Goal: Information Seeking & Learning: Learn about a topic

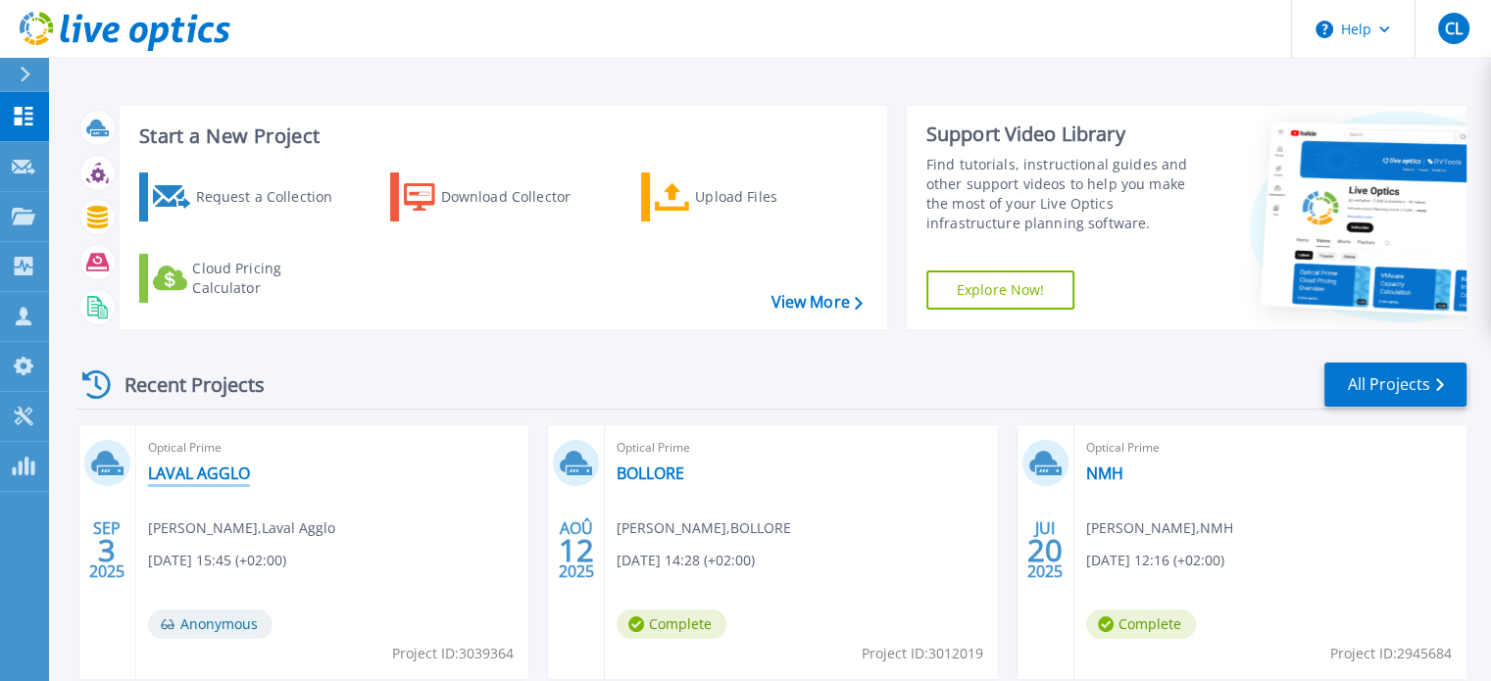
click at [204, 477] on link "LAVAL AGGLO" at bounding box center [199, 474] width 102 height 20
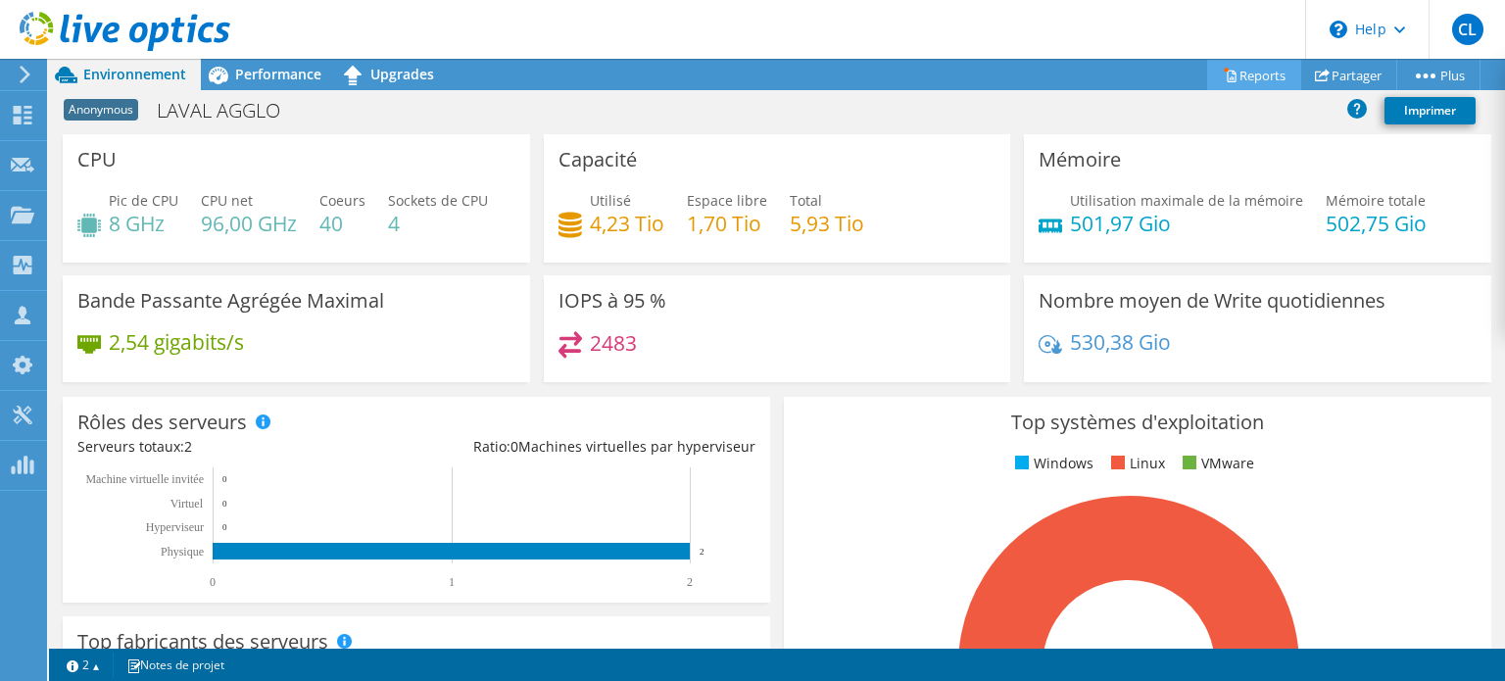
click at [1286, 73] on link "Reports" at bounding box center [1254, 75] width 94 height 30
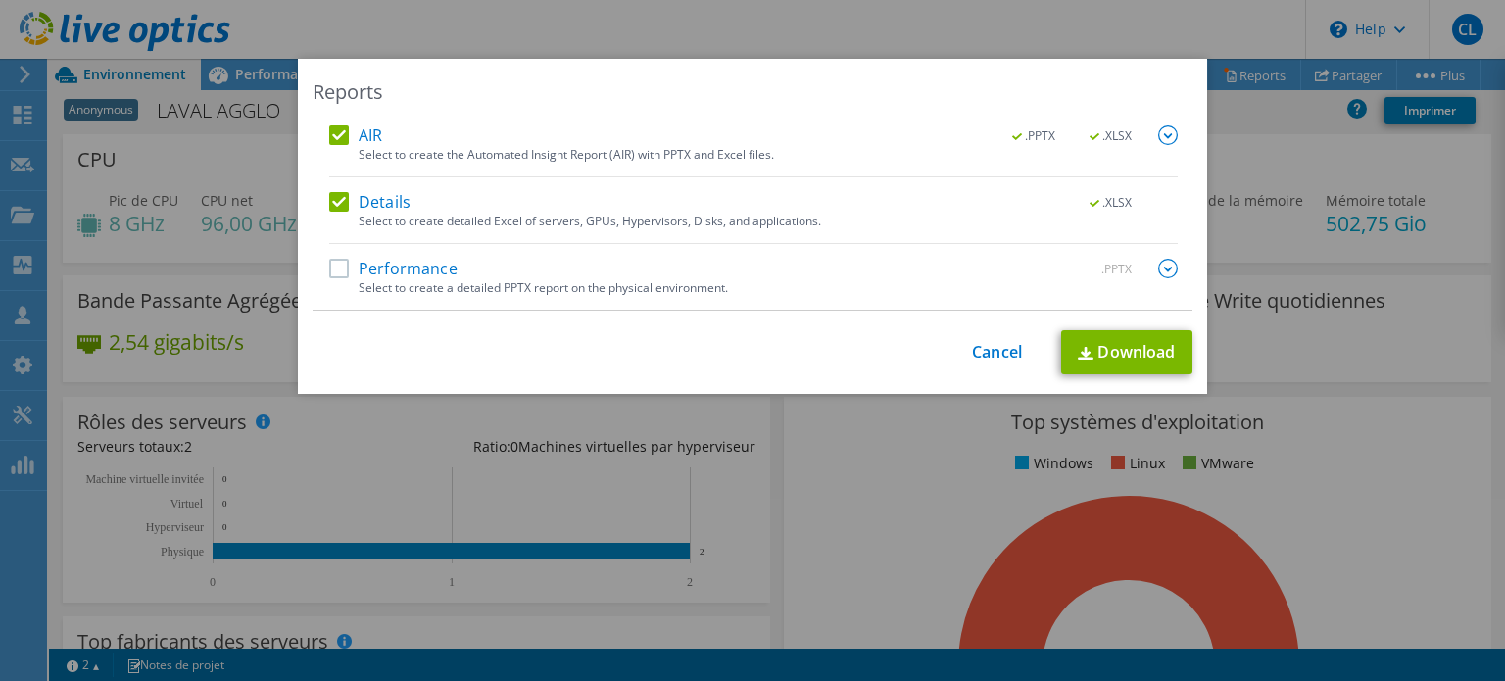
click at [333, 272] on label "Performance" at bounding box center [393, 269] width 128 height 20
click at [0, 0] on input "Performance" at bounding box center [0, 0] width 0 height 0
click at [1078, 358] on img at bounding box center [1086, 353] width 16 height 13
click at [995, 347] on link "Cancel" at bounding box center [997, 352] width 50 height 19
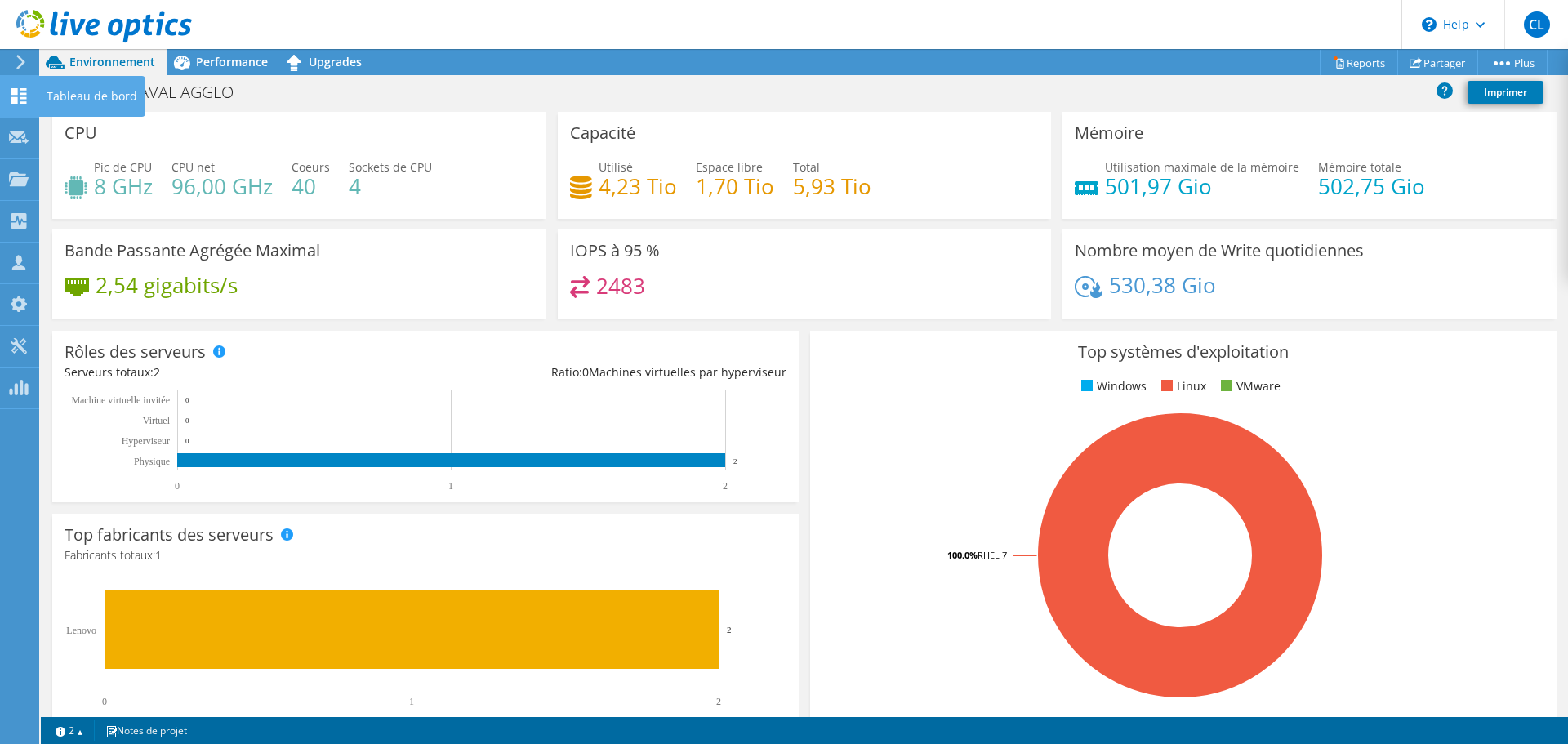
click at [27, 106] on div at bounding box center [19, 98] width 20 height 18
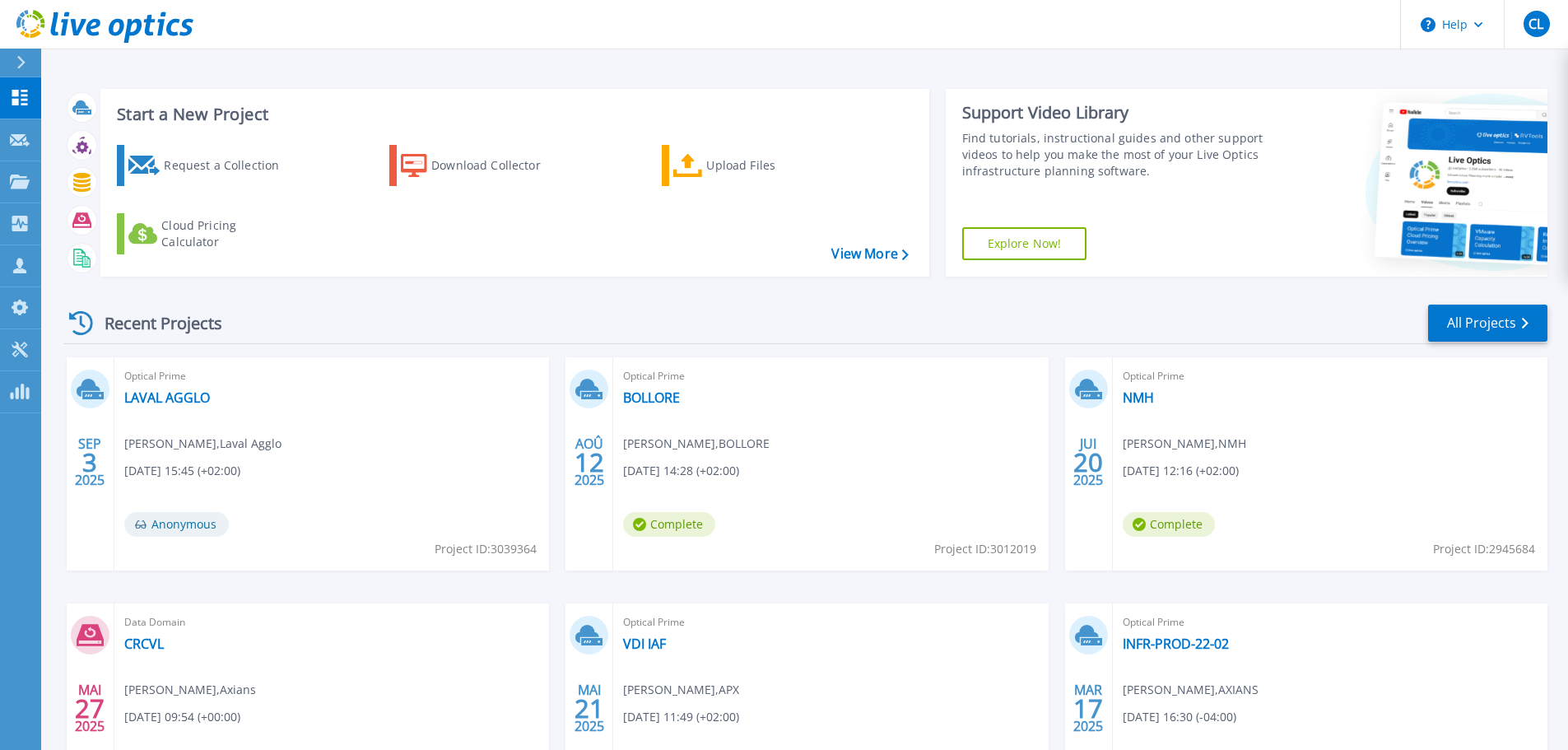
click at [169, 406] on div "Optical Prime LAVAL AGGLO Benjamin ASMI , Laval Agglo 09/03/2025, 15:45 (+02:00…" at bounding box center [331, 464] width 434 height 213
click at [169, 398] on link "LAVAL AGGLO" at bounding box center [167, 398] width 86 height 17
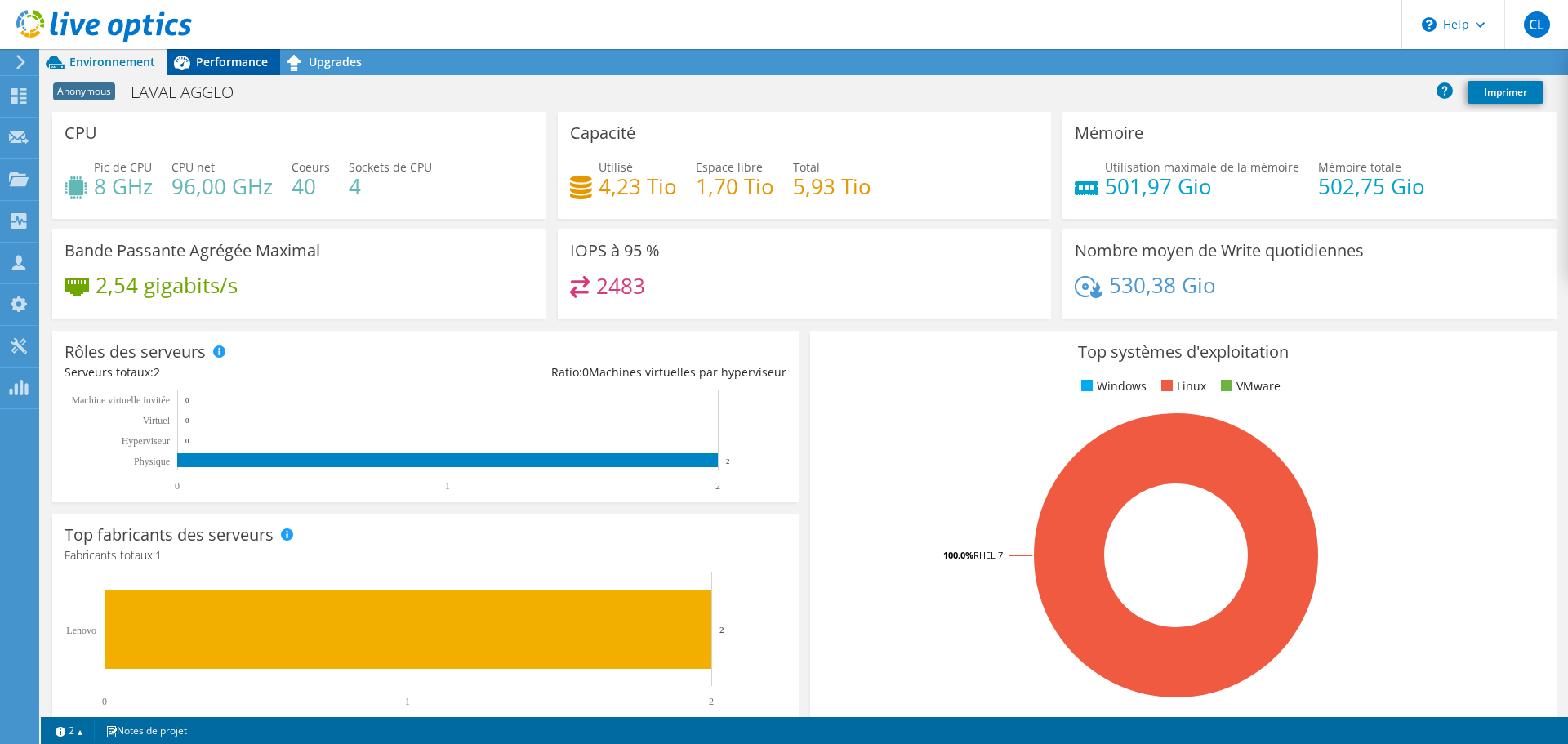
click at [218, 63] on span "Performance" at bounding box center [232, 62] width 72 height 16
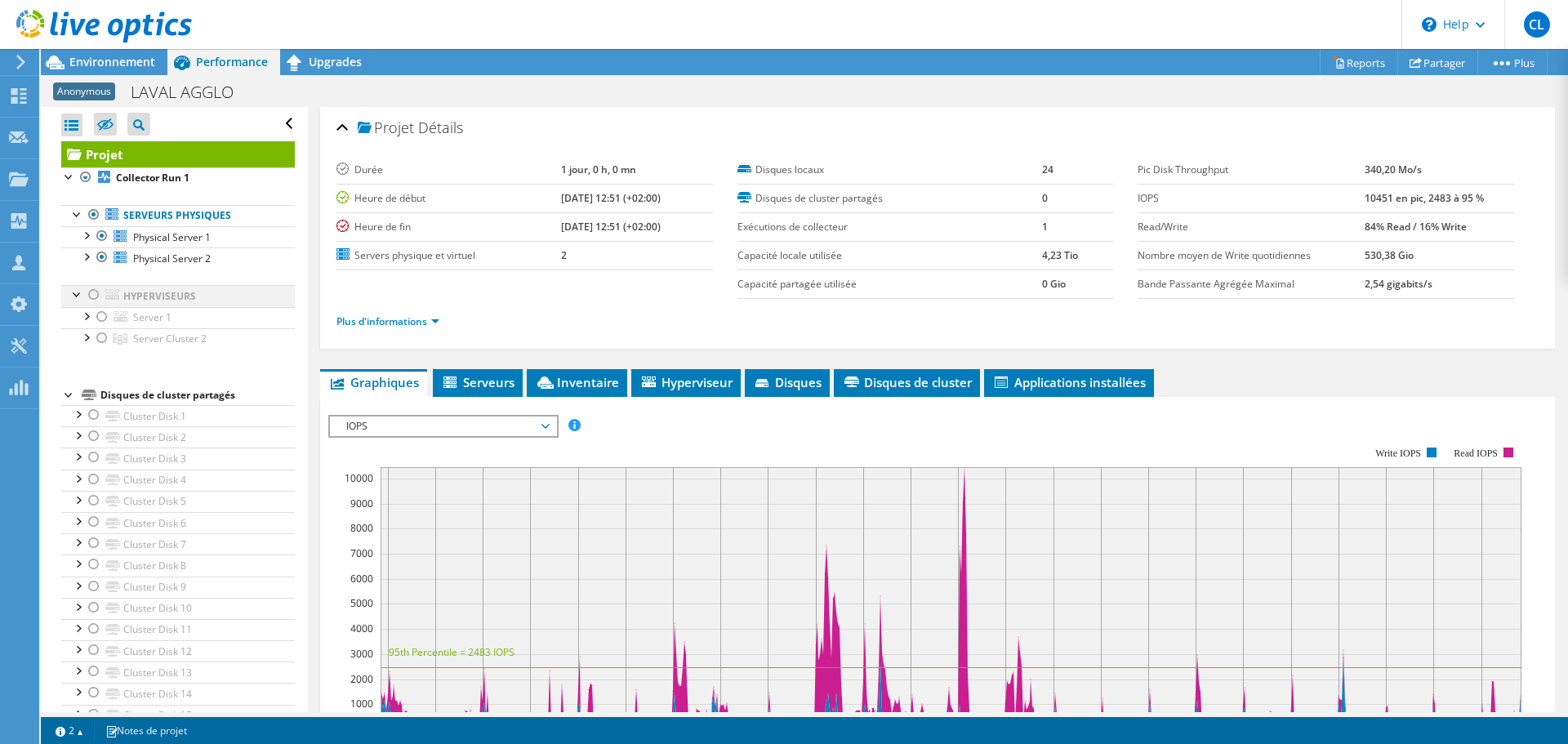
click at [97, 294] on div at bounding box center [94, 295] width 17 height 20
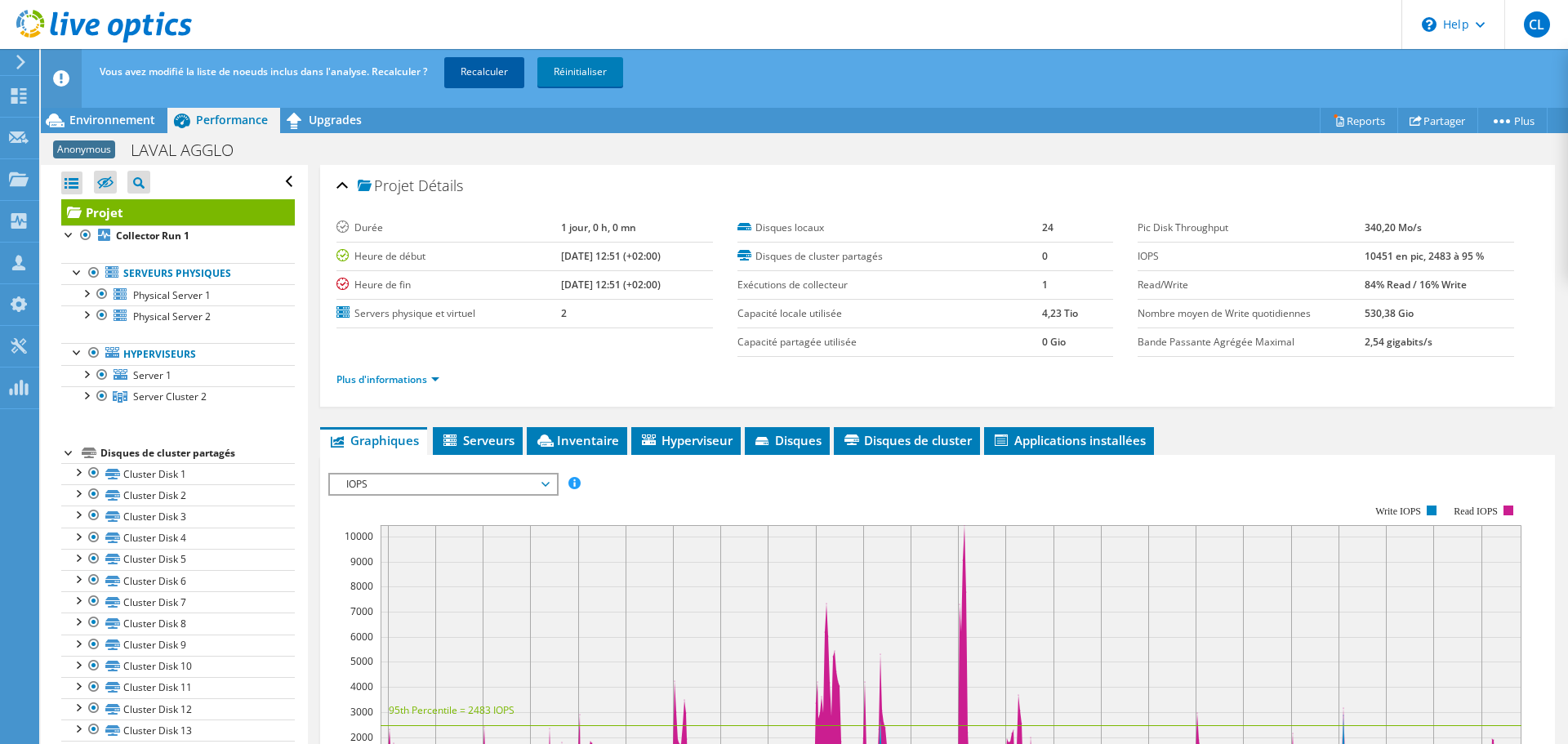
click at [497, 72] on link "Recalculer" at bounding box center [484, 72] width 80 height 29
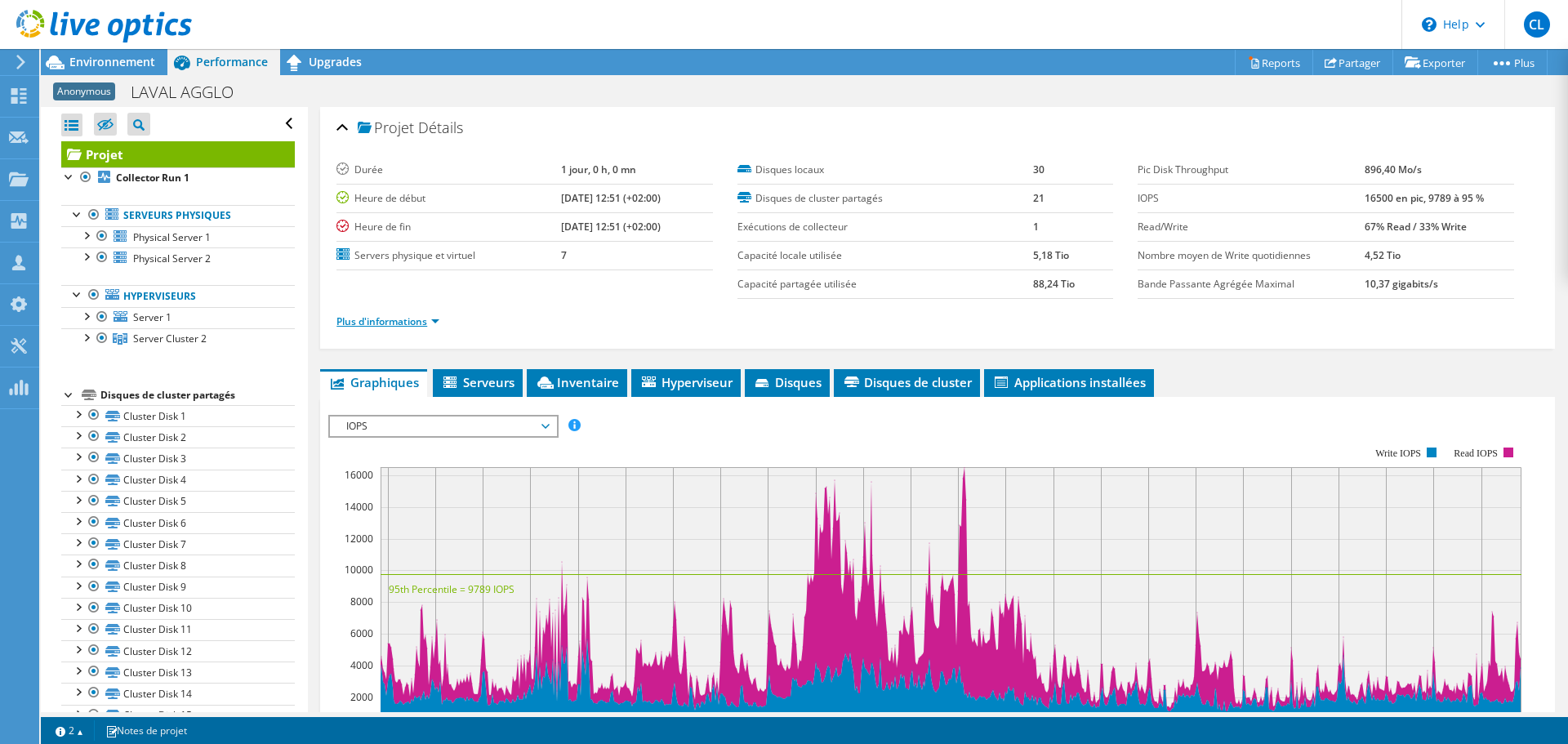
click at [417, 326] on link "Plus d'informations" at bounding box center [387, 321] width 102 height 14
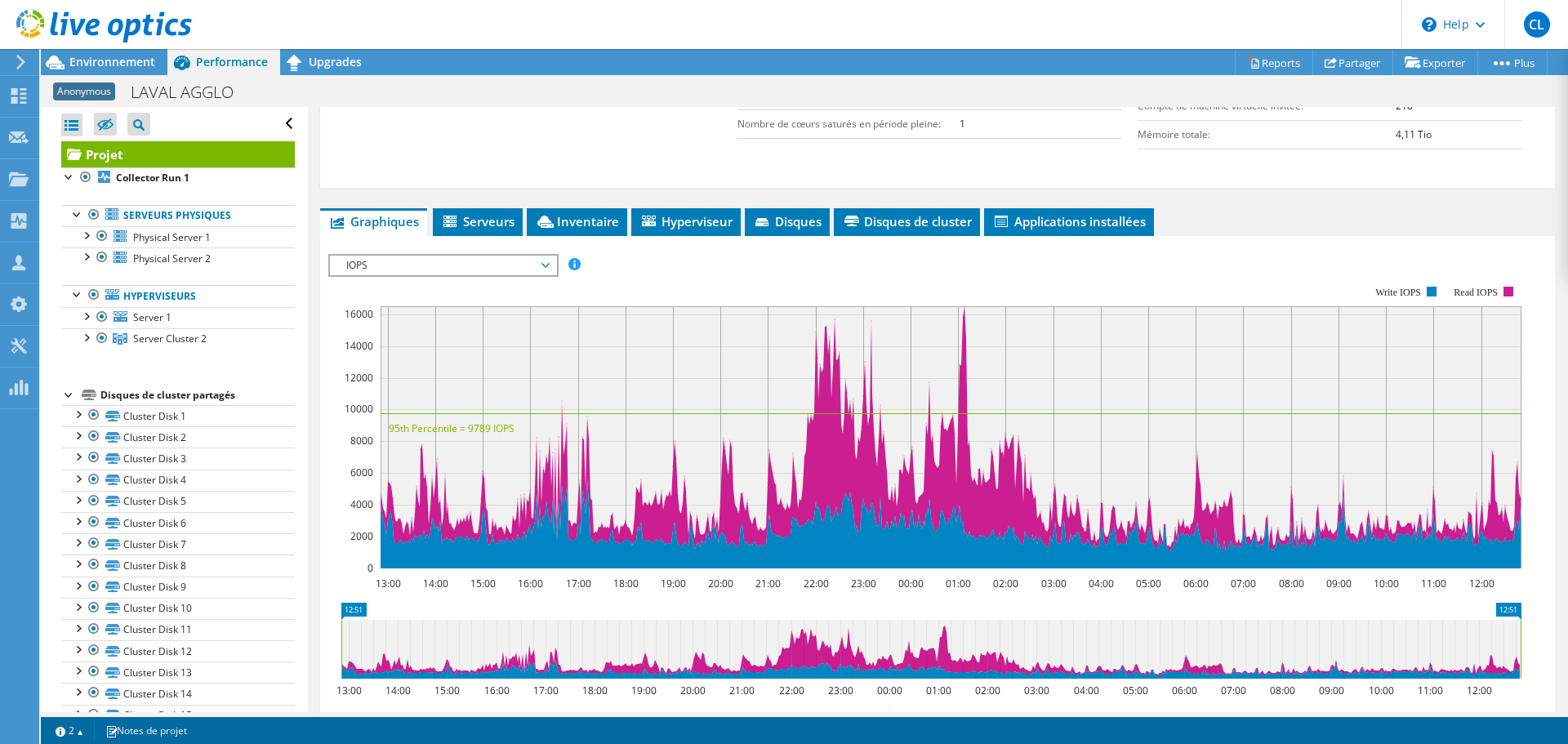
scroll to position [490, 0]
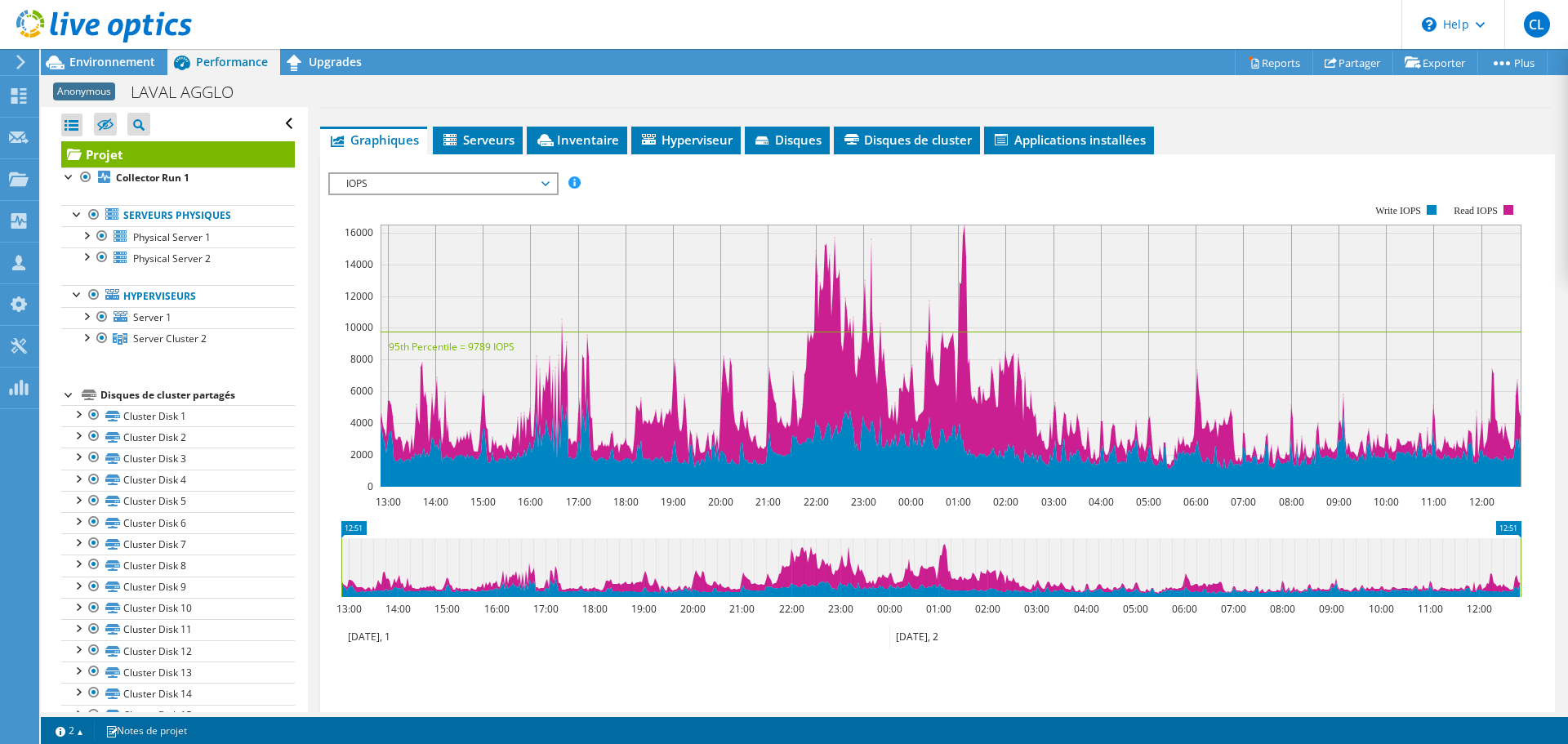
click at [513, 188] on span "IOPS" at bounding box center [443, 184] width 210 height 20
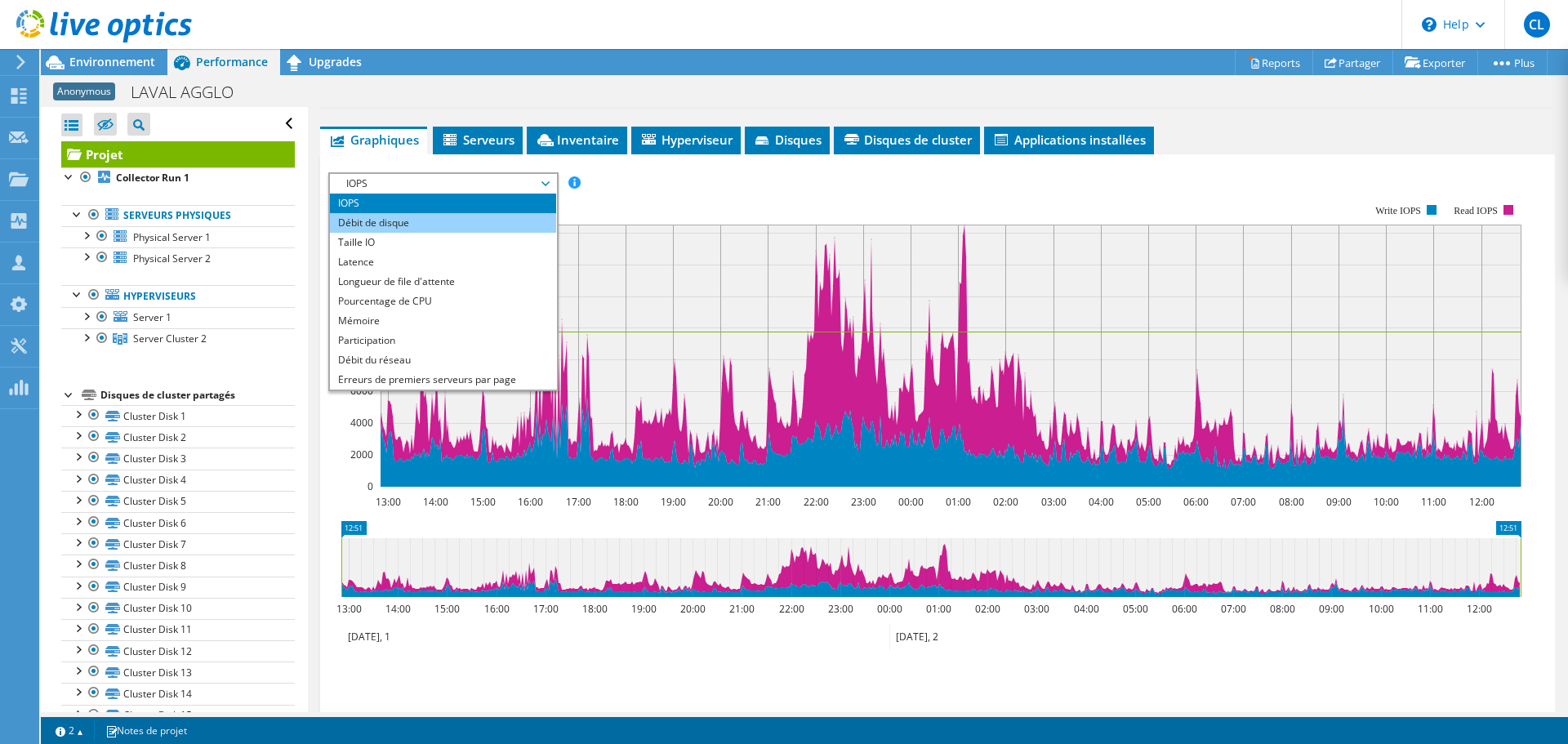
click at [490, 222] on li "Débit de disque" at bounding box center [442, 223] width 226 height 20
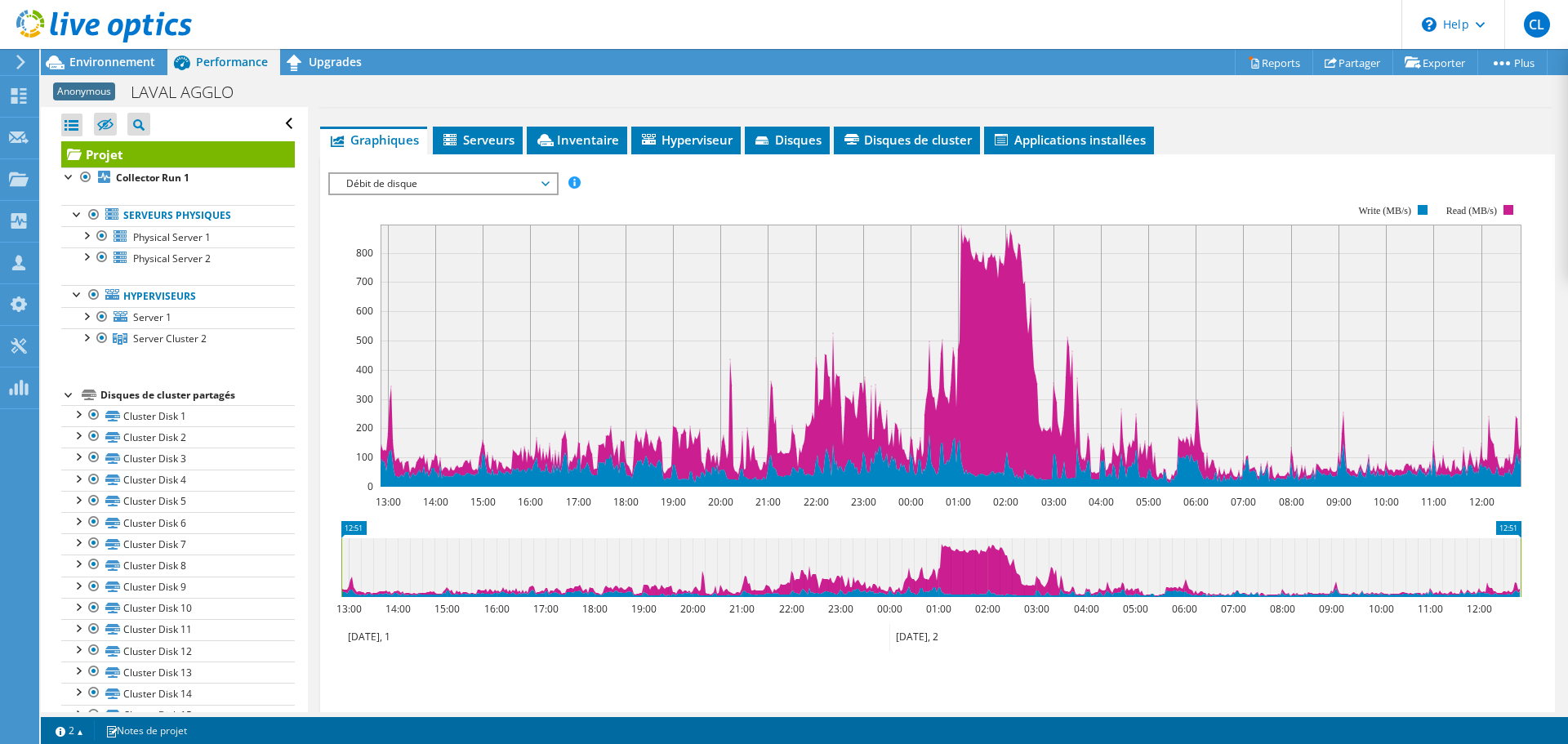
click at [527, 184] on span "Débit de disque" at bounding box center [443, 184] width 210 height 20
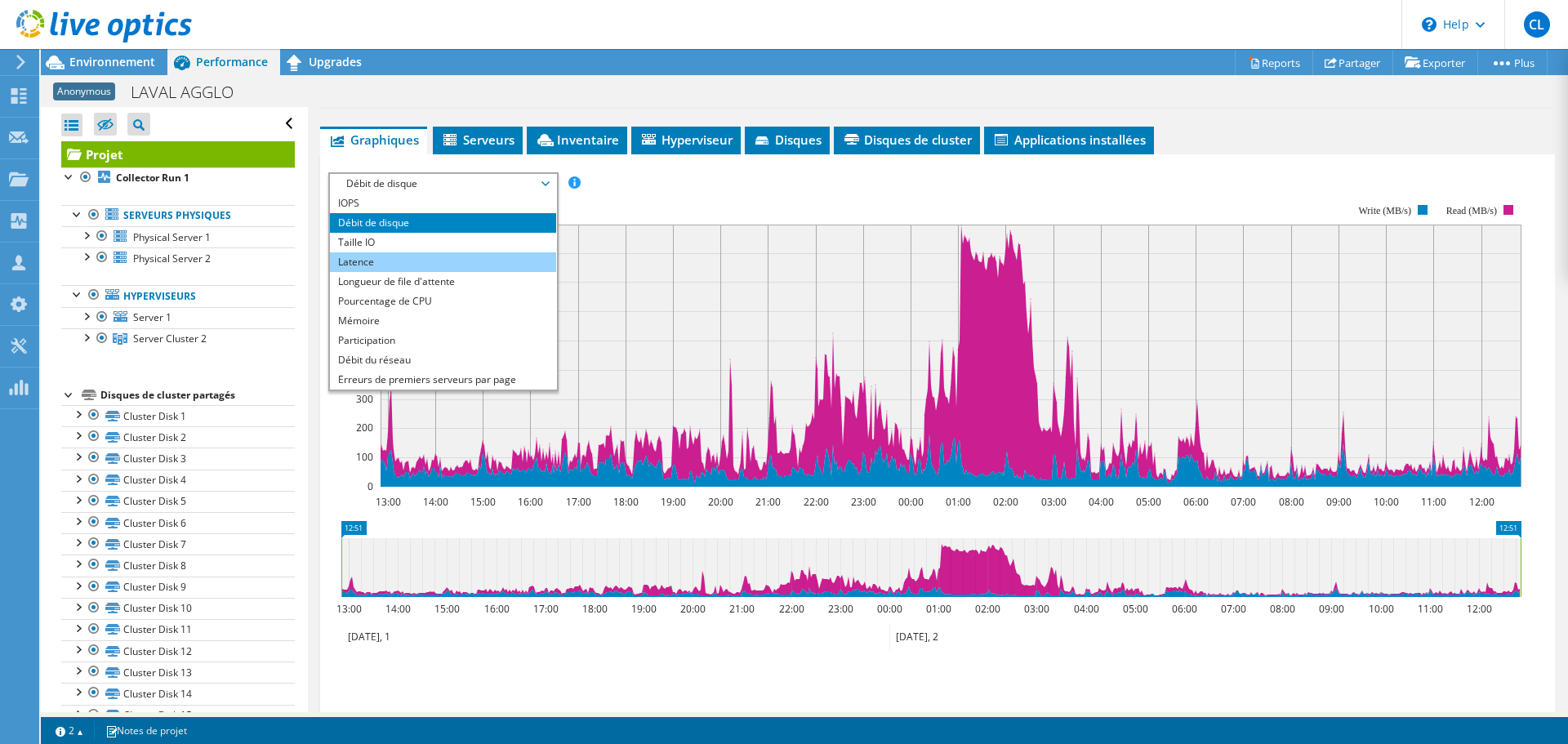
click at [492, 262] on li "Latence" at bounding box center [442, 262] width 226 height 20
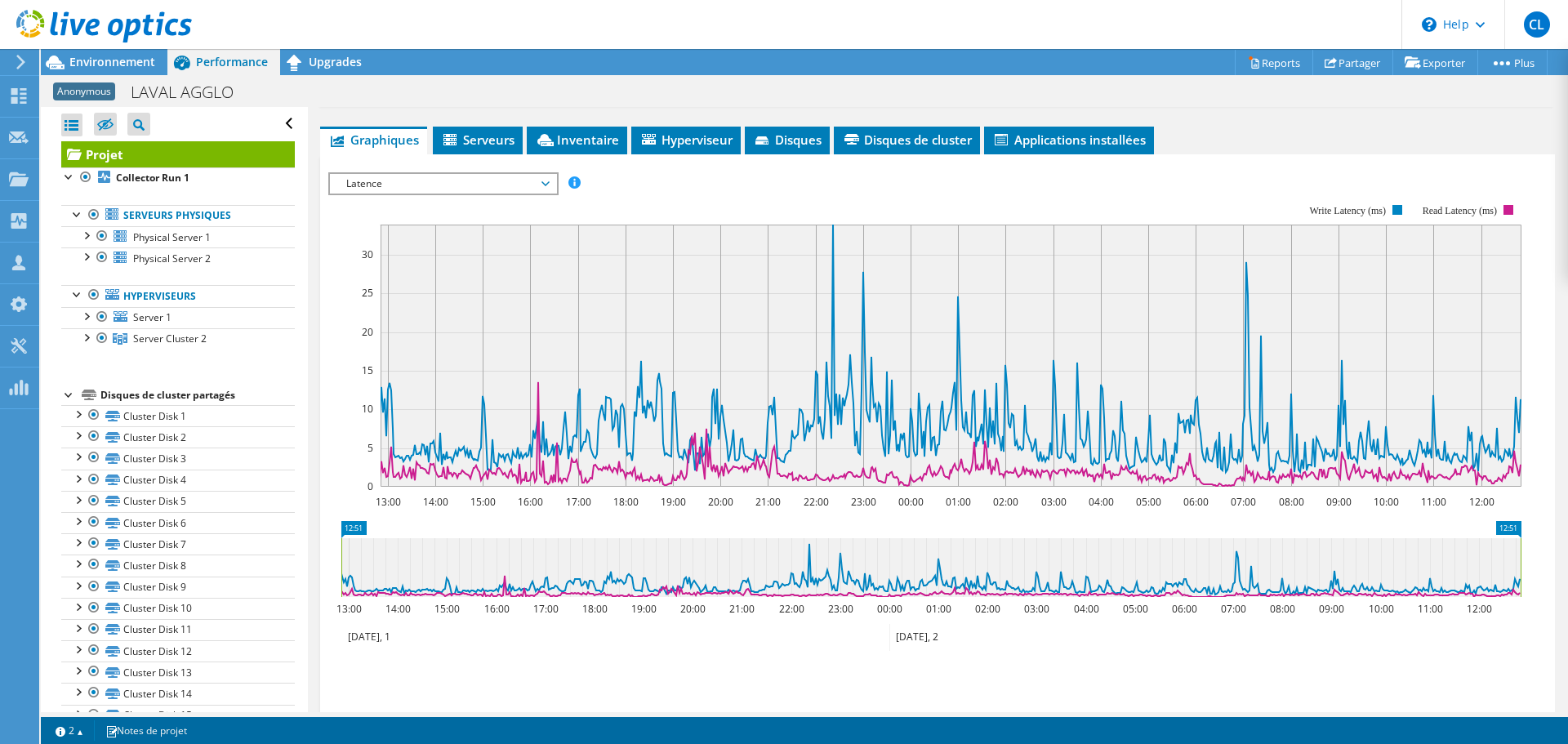
click at [472, 187] on span "Latence" at bounding box center [443, 184] width 210 height 20
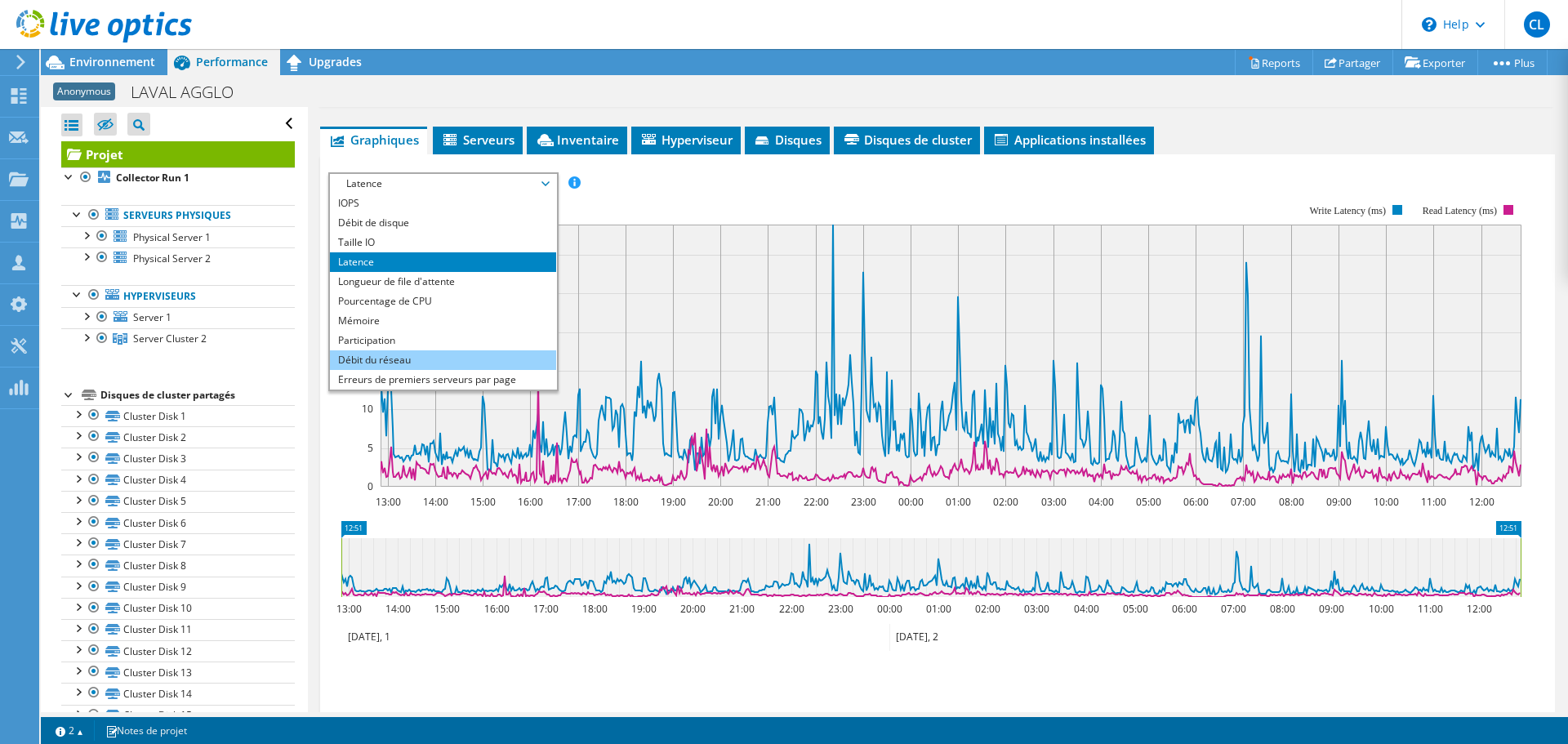
click at [459, 357] on li "Débit du réseau" at bounding box center [442, 360] width 226 height 20
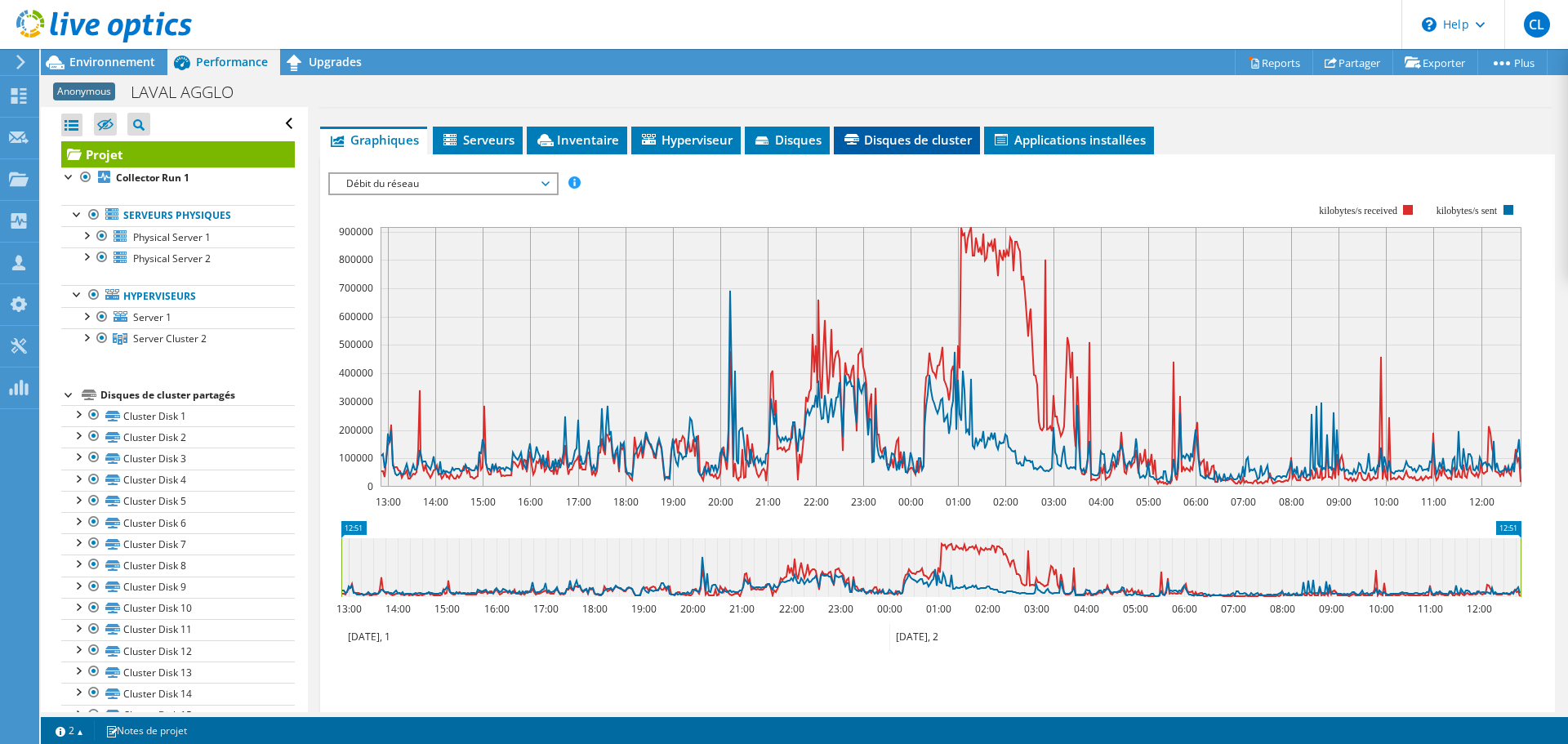
click at [872, 141] on span "Disques de cluster" at bounding box center [906, 140] width 130 height 17
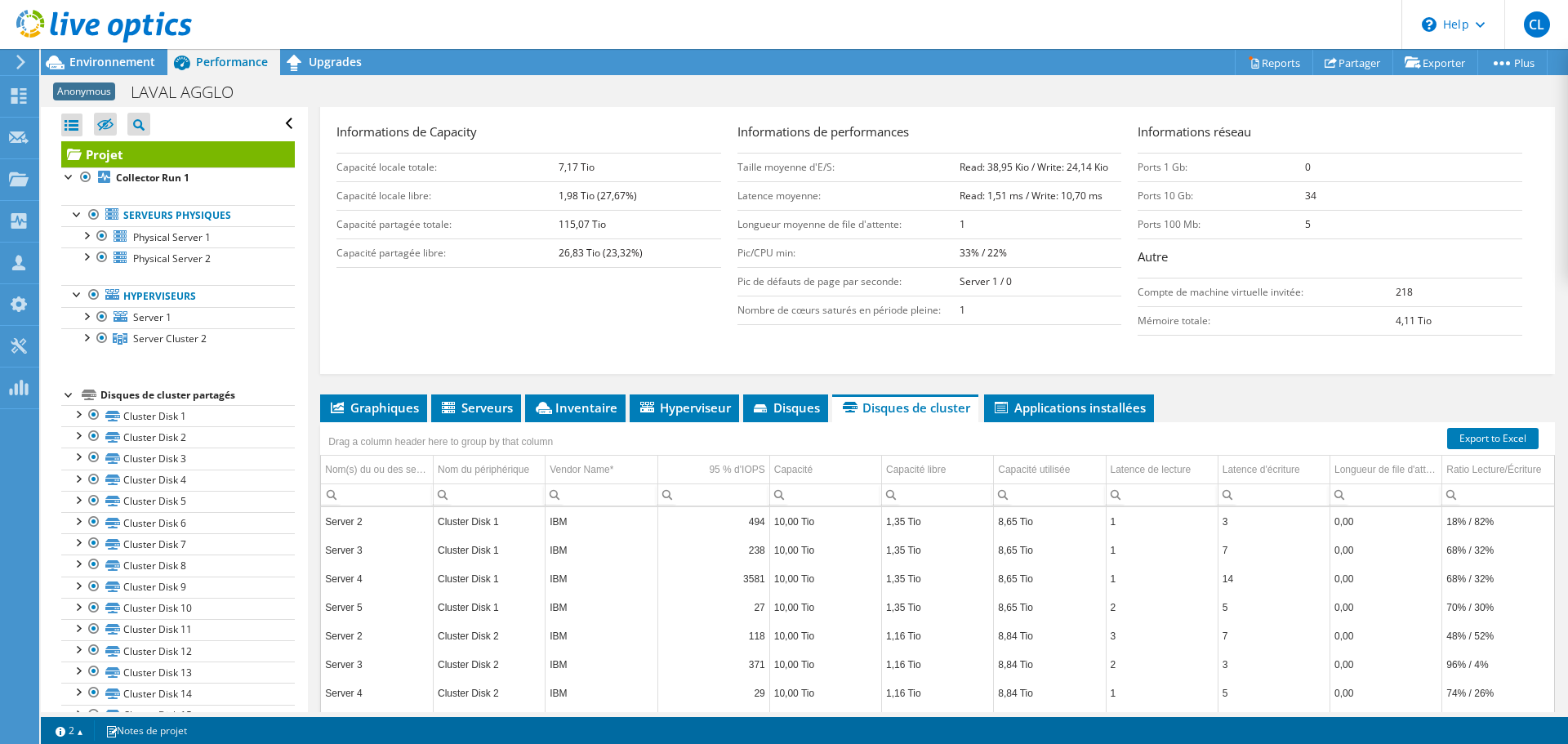
scroll to position [342, 0]
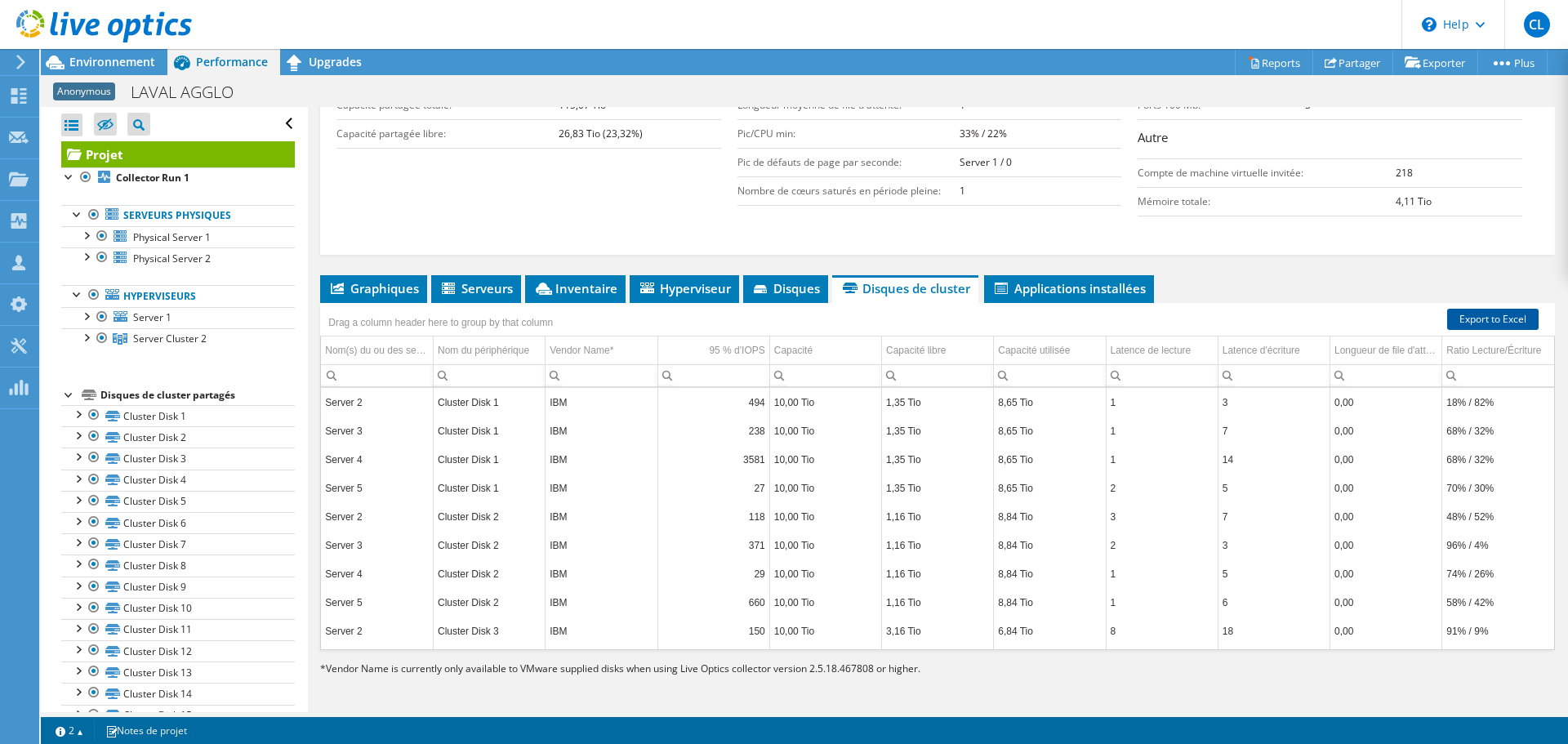
click at [1467, 324] on link "Export to Excel" at bounding box center [1493, 318] width 92 height 21
click at [575, 698] on div "Projet Détails Durée 1 jour, 0 h, 0 mn Heure de début [DATE] 12:51 (+02:00) Heu…" at bounding box center [936, 239] width 1259 height 946
click at [517, 372] on input "Column Nom du périphérique, Filter cell" at bounding box center [488, 375] width 111 height 21
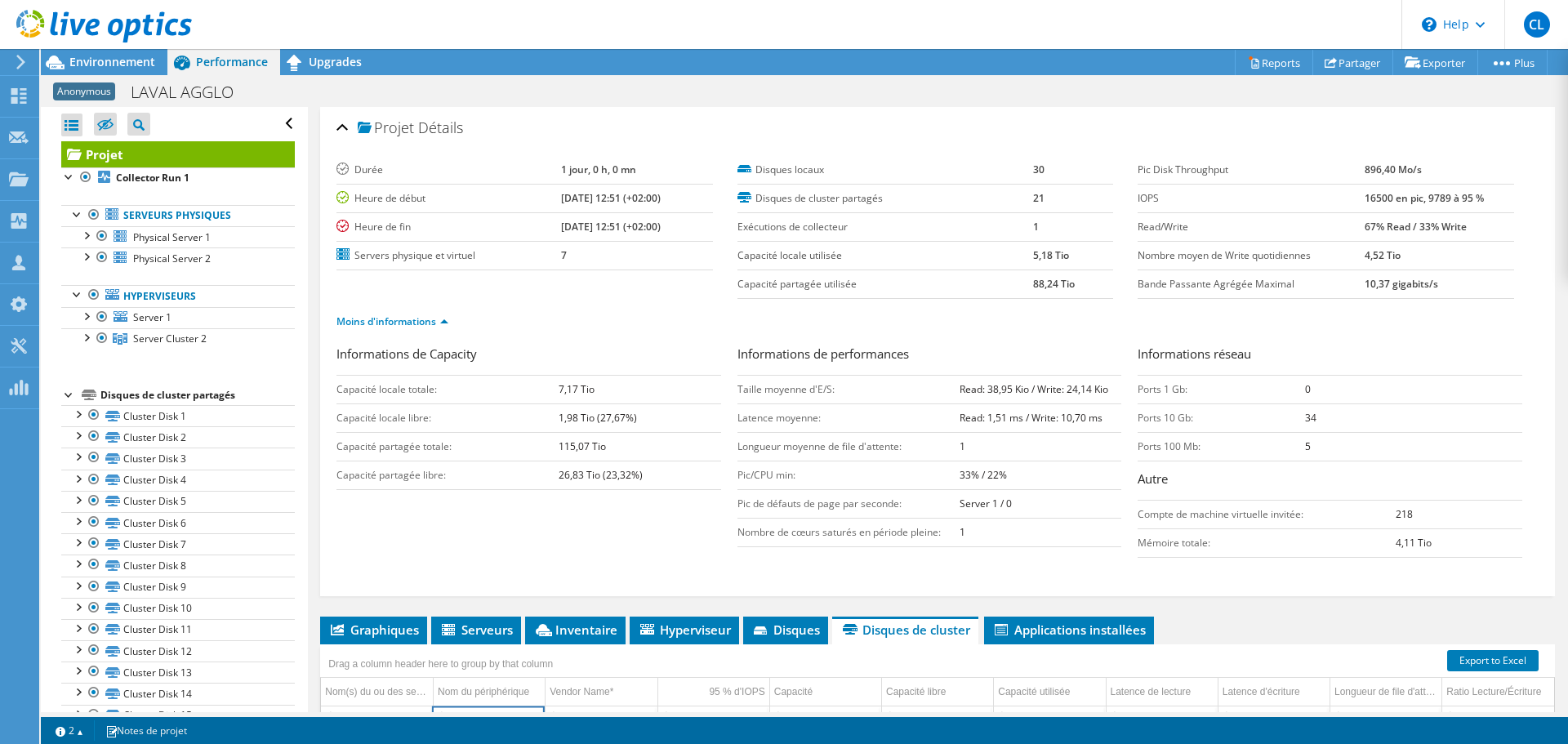
scroll to position [1356, 0]
click at [85, 338] on div at bounding box center [86, 337] width 17 height 17
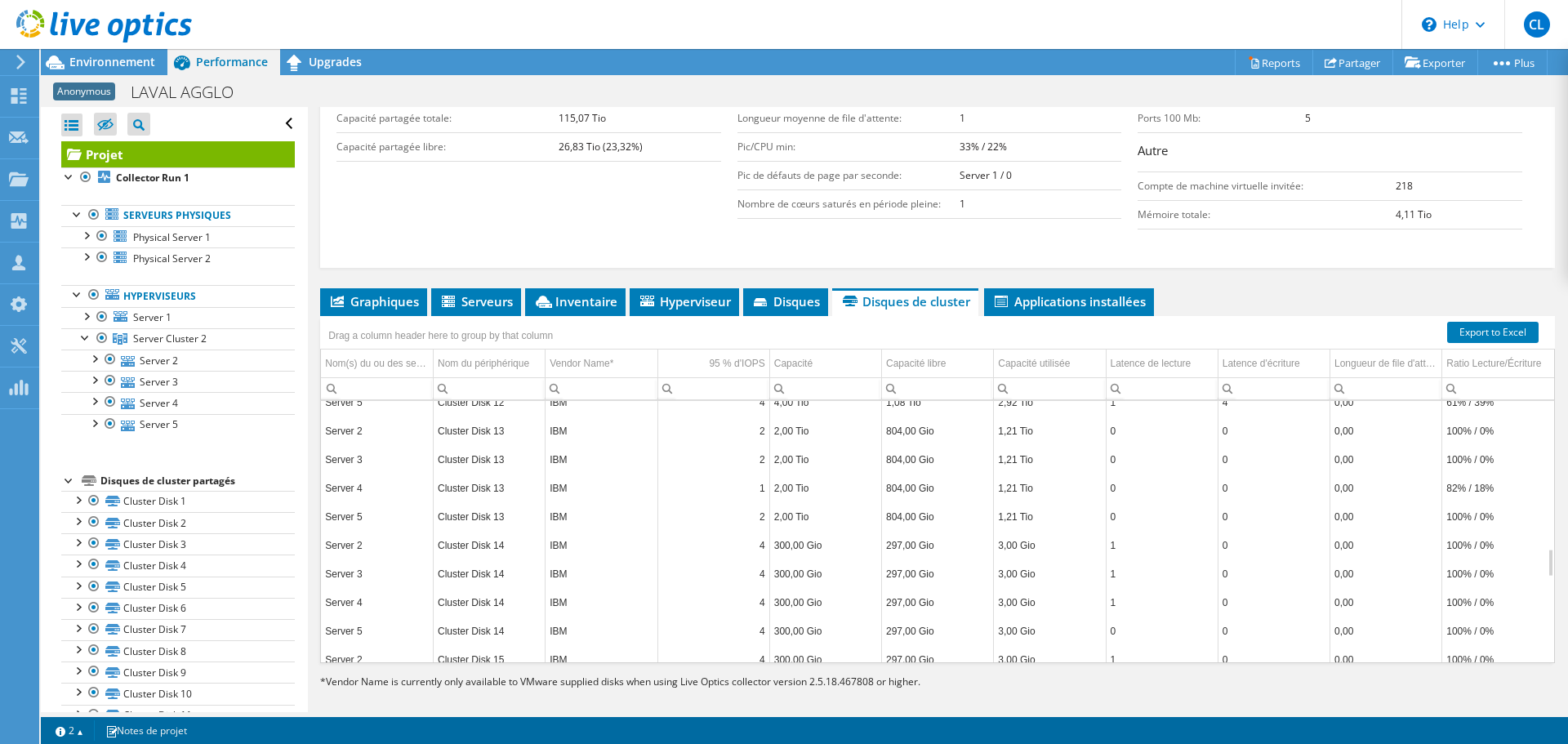
scroll to position [342, 0]
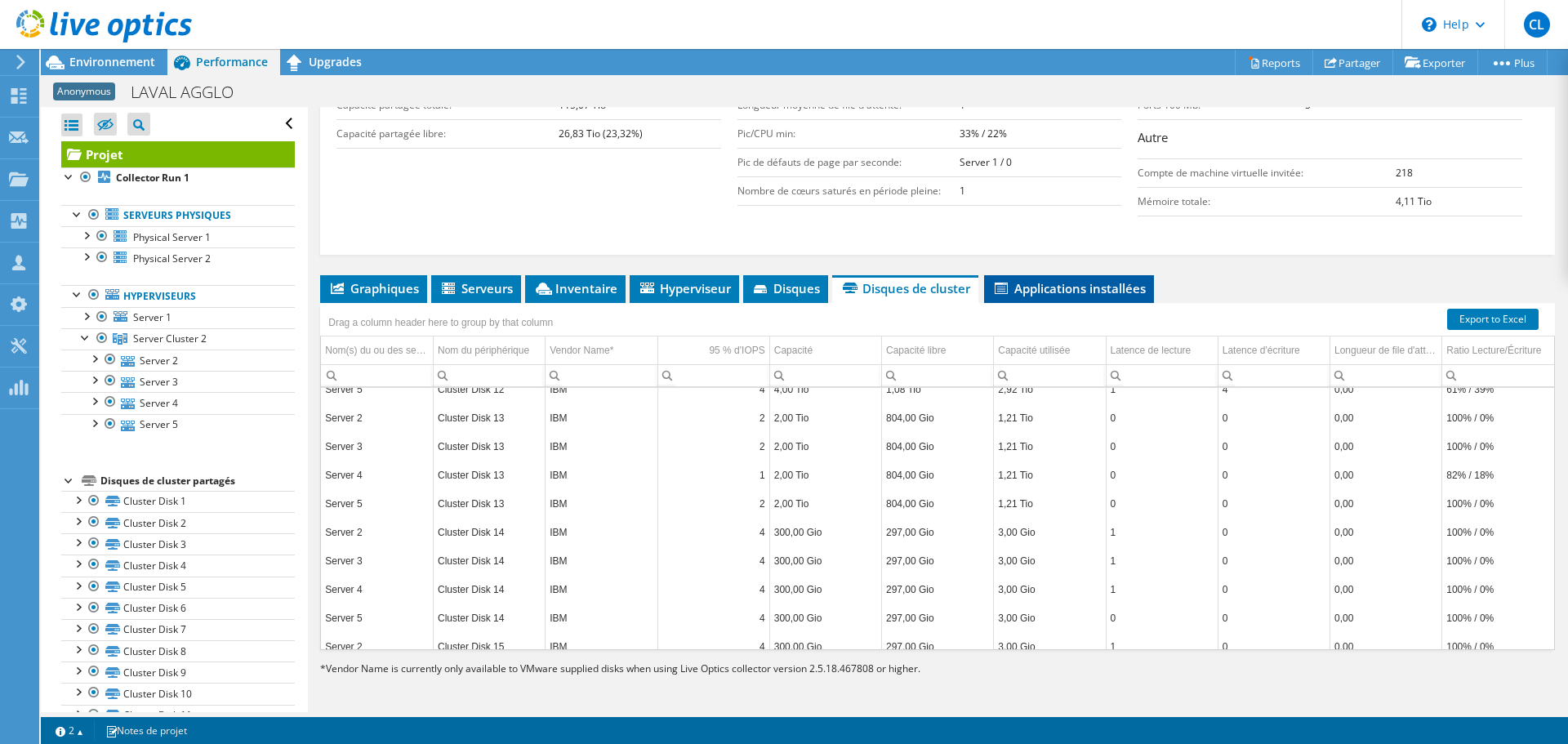
click at [1026, 279] on li "Applications installées" at bounding box center [1069, 288] width 170 height 27
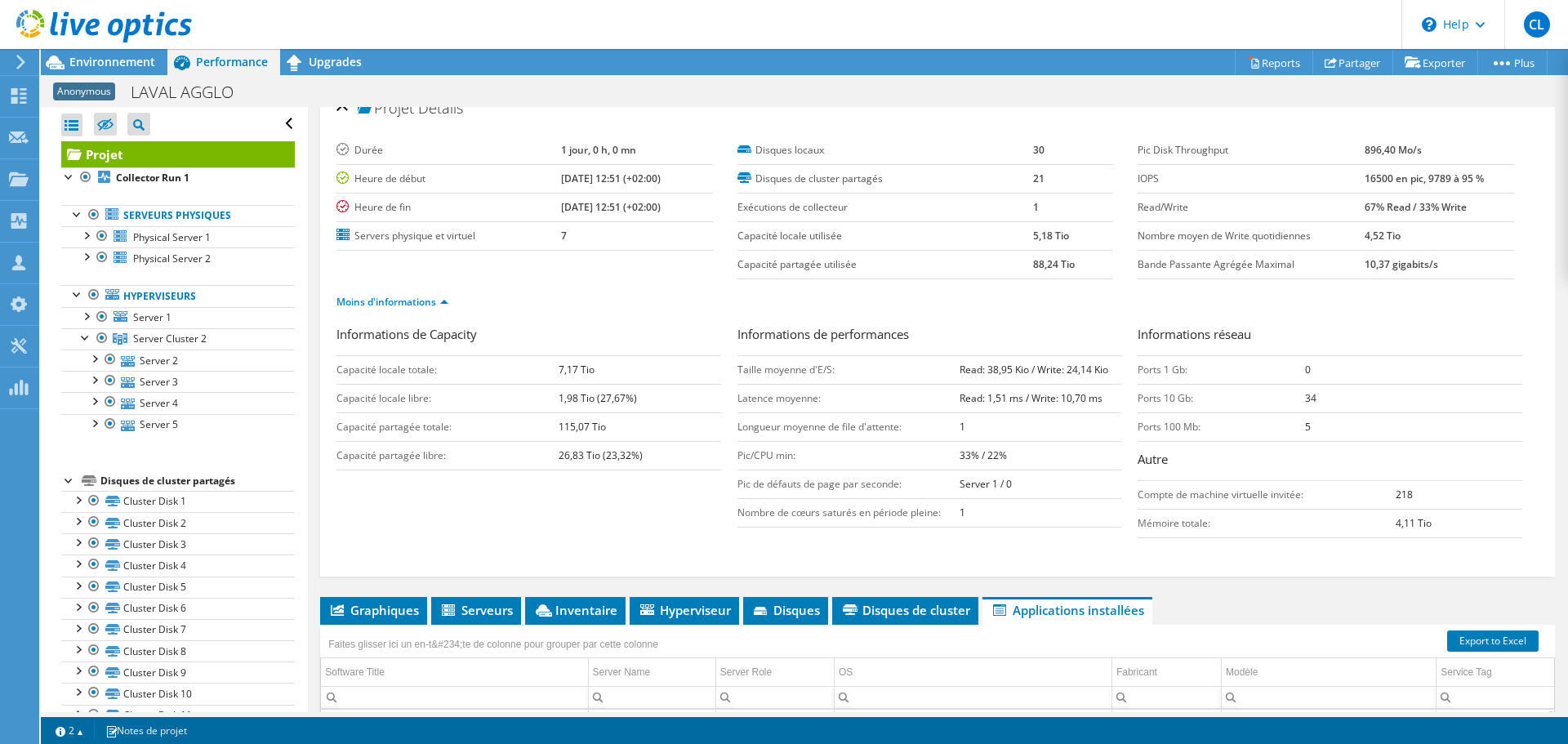
scroll to position [15, 0]
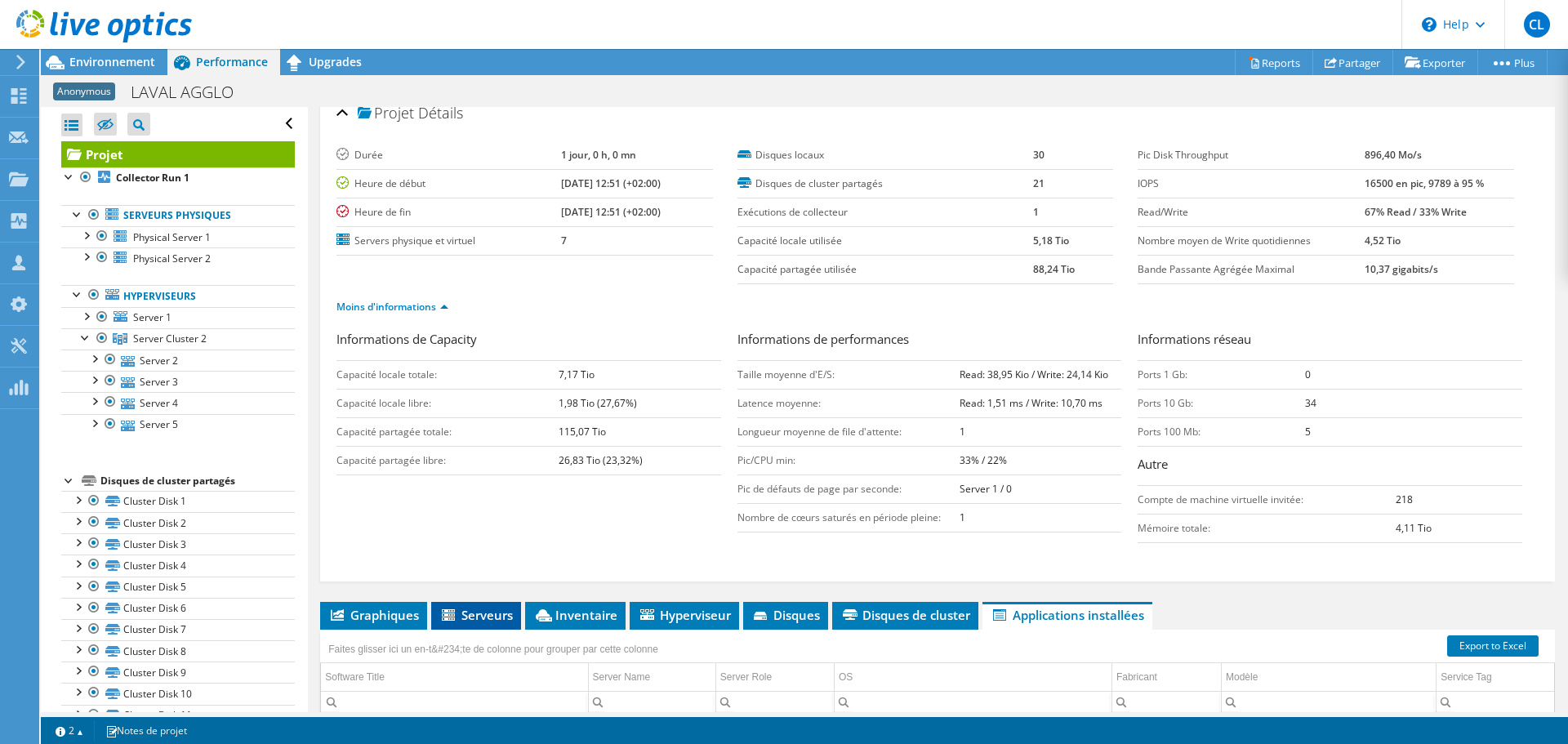
click at [439, 612] on span "Serveurs" at bounding box center [476, 615] width 73 height 17
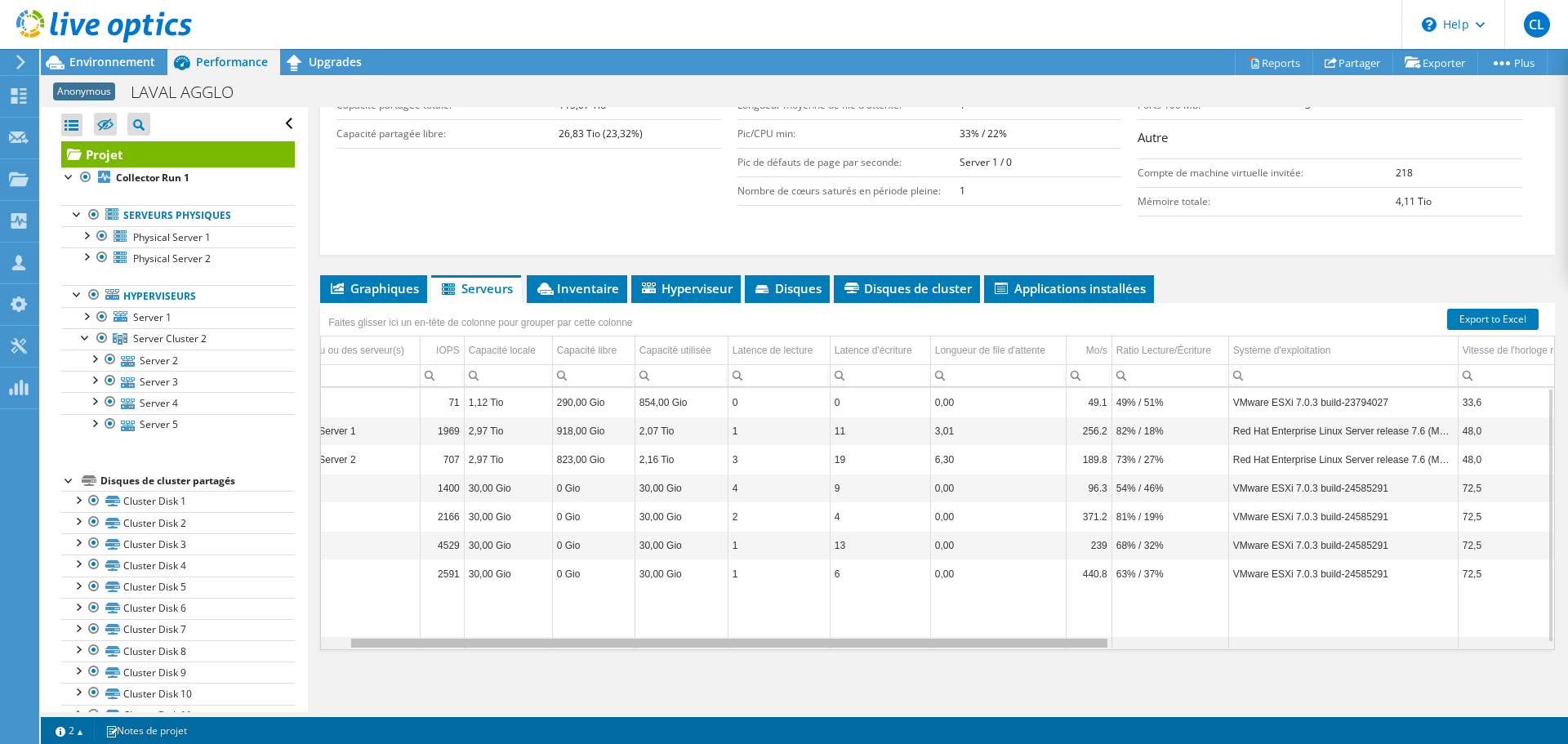
scroll to position [0, 67]
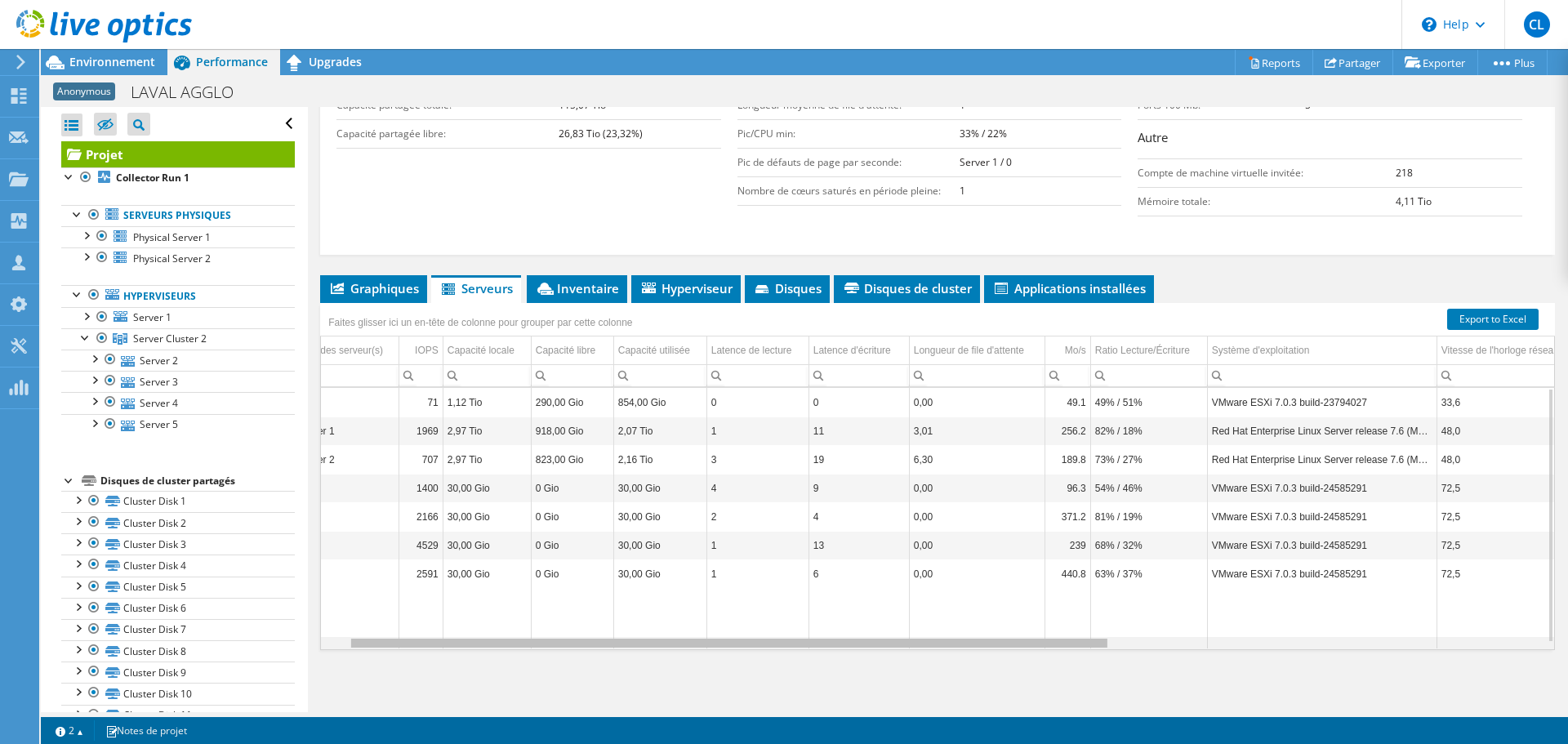
drag, startPoint x: 877, startPoint y: 647, endPoint x: 926, endPoint y: 651, distance: 49.2
click at [926, 651] on body "CL Membre de l'équipe [PERSON_NAME] [PERSON_NAME][EMAIL_ADDRESS][DOMAIN_NAME] A…" at bounding box center [784, 372] width 1568 height 744
drag, startPoint x: 926, startPoint y: 651, endPoint x: 1021, endPoint y: 652, distance: 95.0
click at [1021, 652] on div "Graphiques Serveurs Inventaire Hyperviseur Disques Disques de cluster 0" at bounding box center [937, 479] width 1235 height 408
click at [397, 292] on span "Graphiques" at bounding box center [373, 288] width 91 height 17
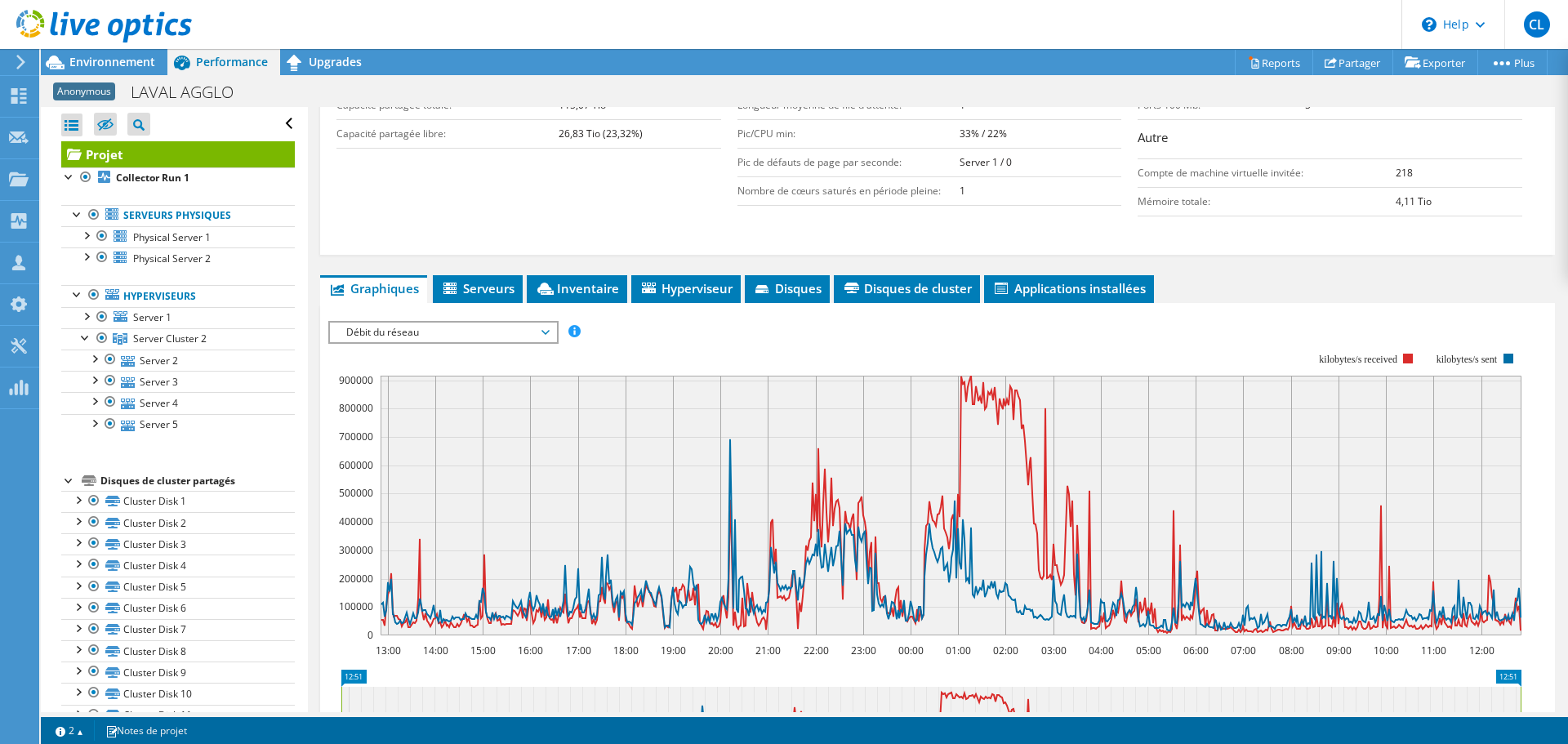
click at [472, 332] on span "Débit du réseau" at bounding box center [443, 332] width 210 height 20
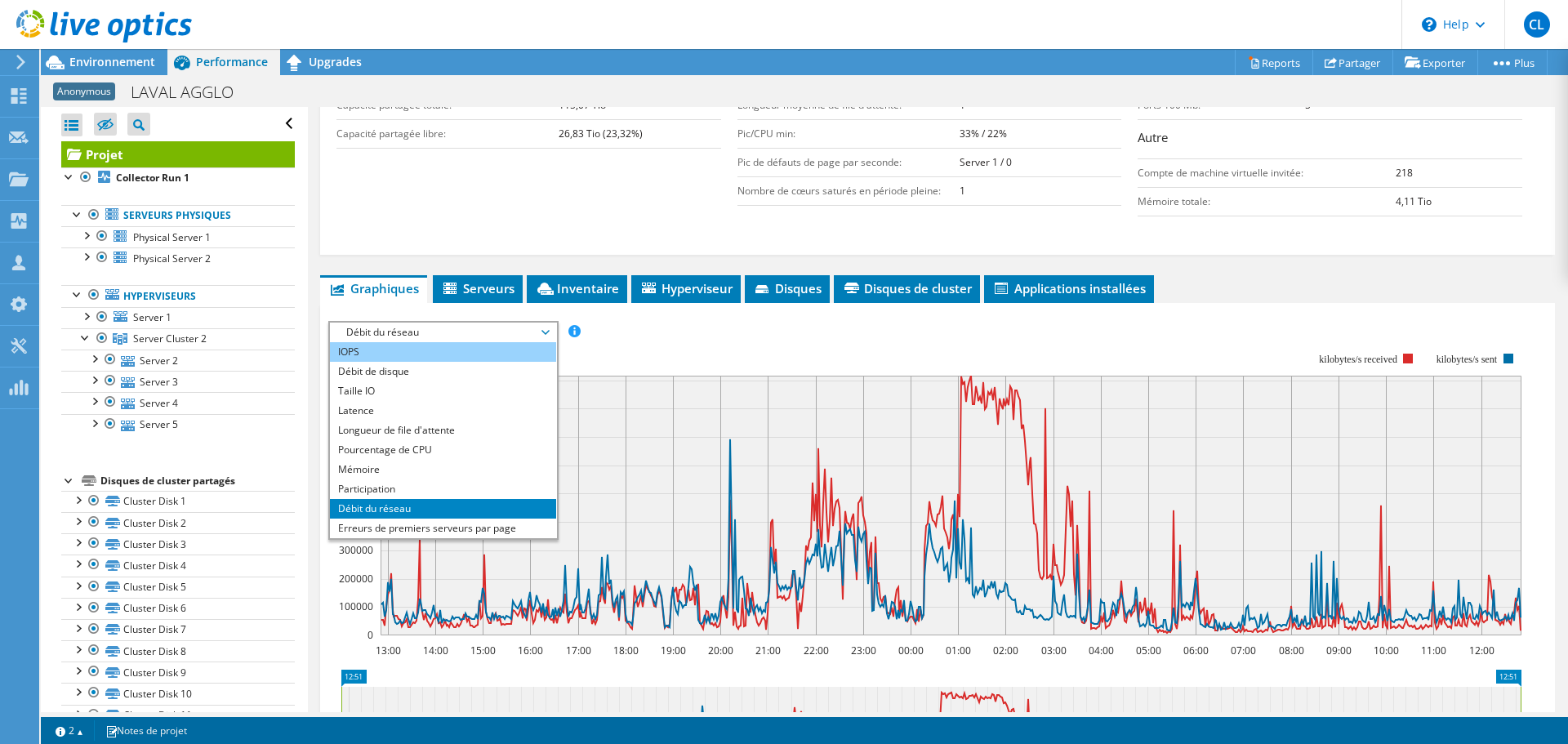
click at [460, 357] on li "IOPS" at bounding box center [442, 352] width 226 height 20
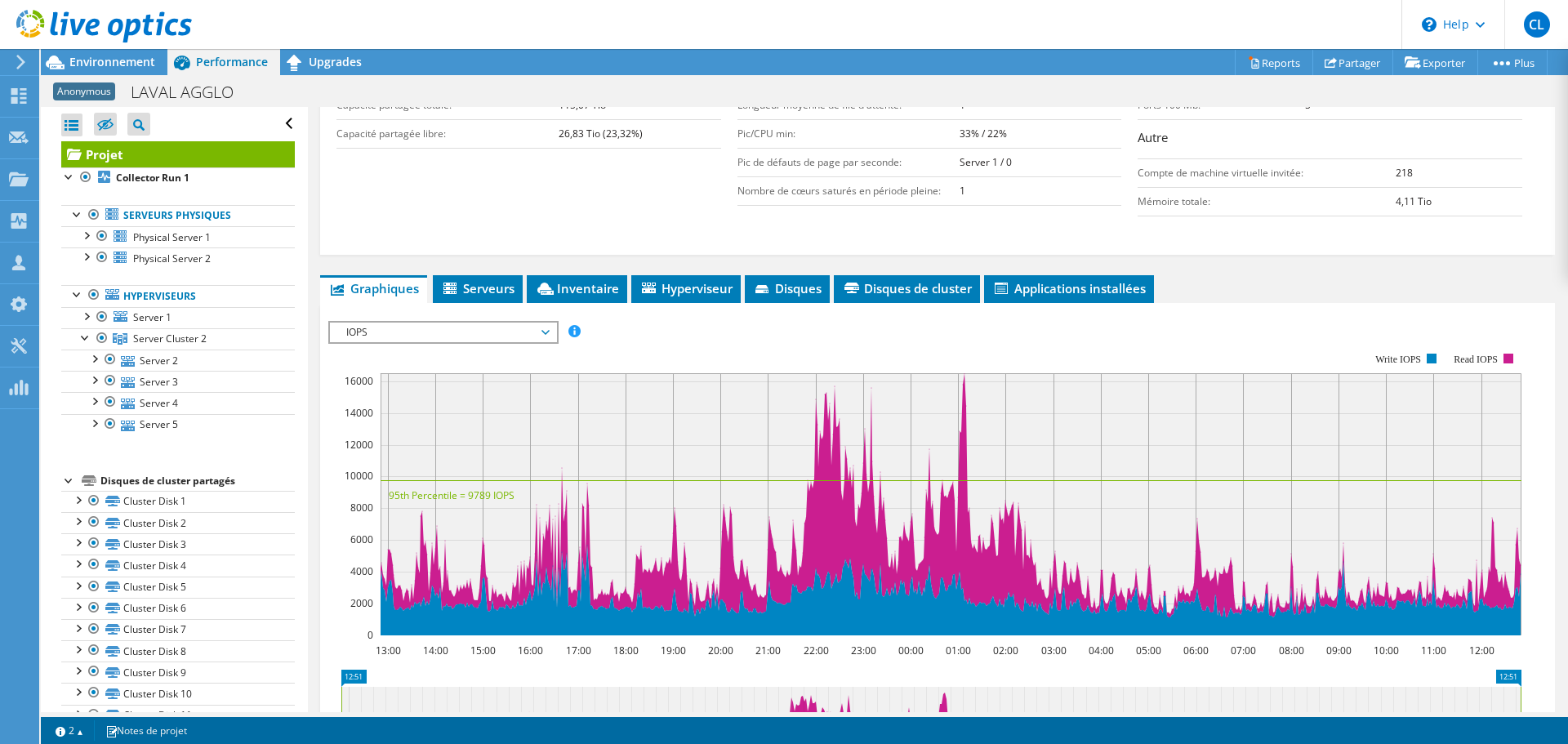
click at [467, 330] on span "IOPS" at bounding box center [443, 332] width 210 height 20
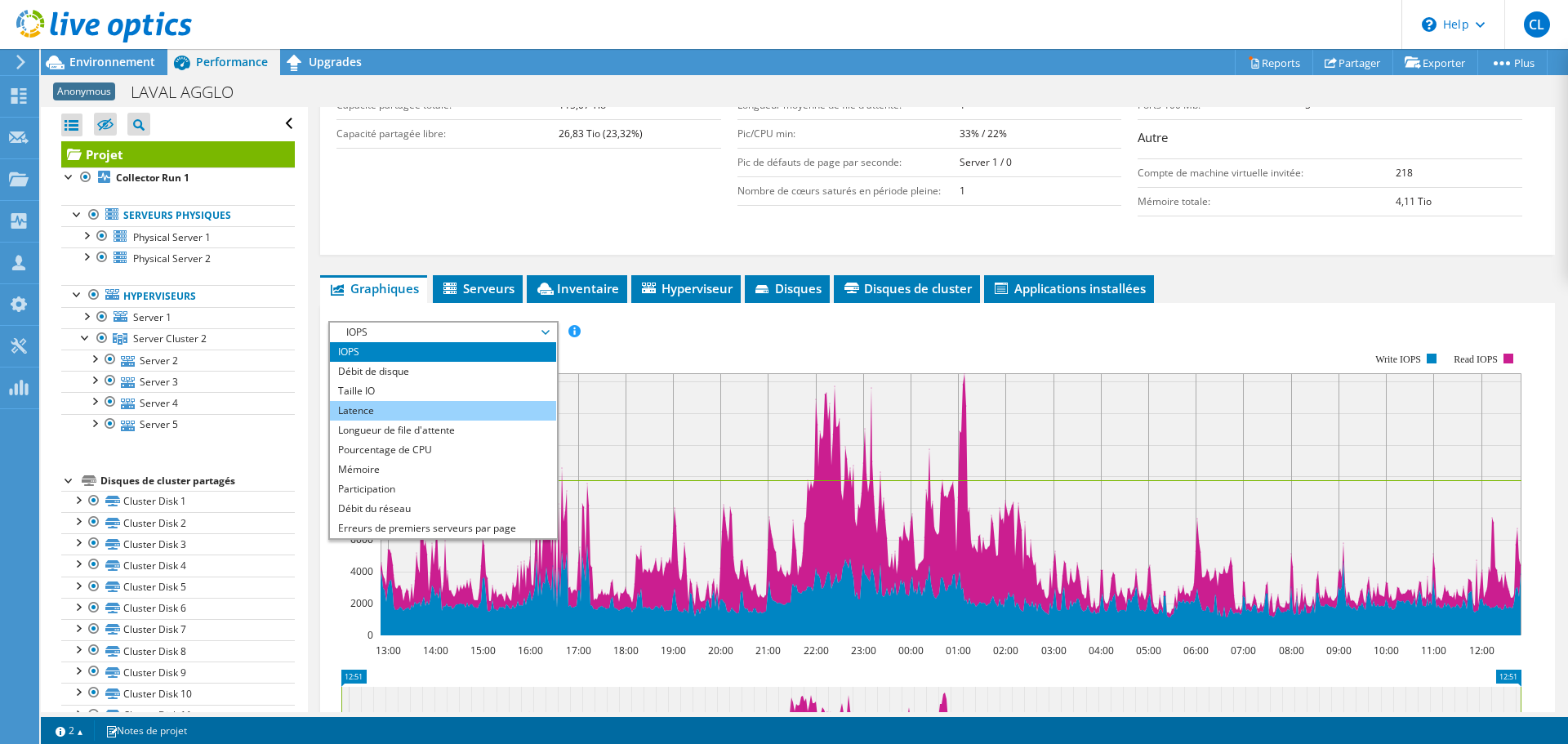
click at [449, 411] on li "Latence" at bounding box center [442, 411] width 226 height 20
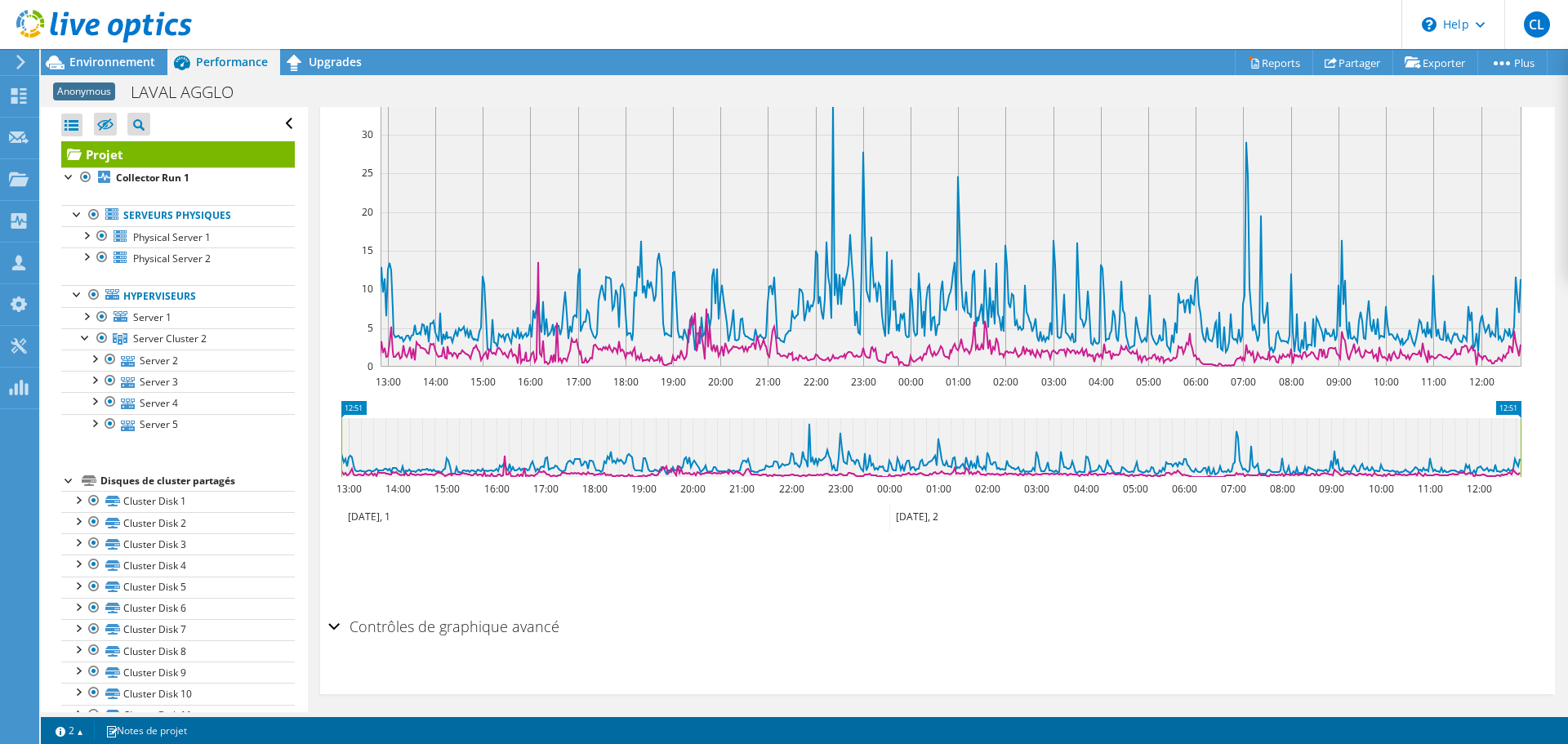
scroll to position [621, 0]
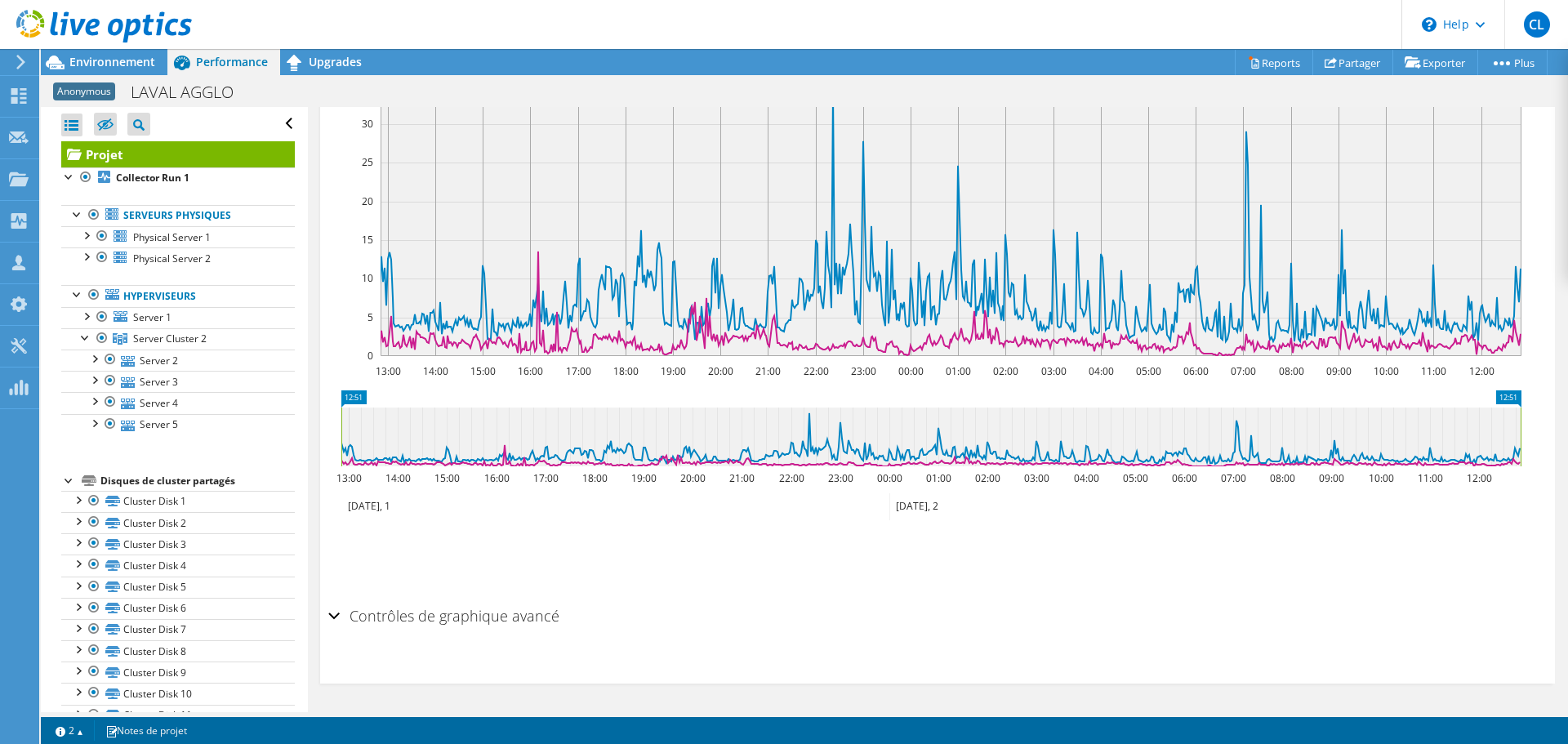
click at [337, 619] on div "Contrôles de graphique avancé" at bounding box center [937, 617] width 1218 height 35
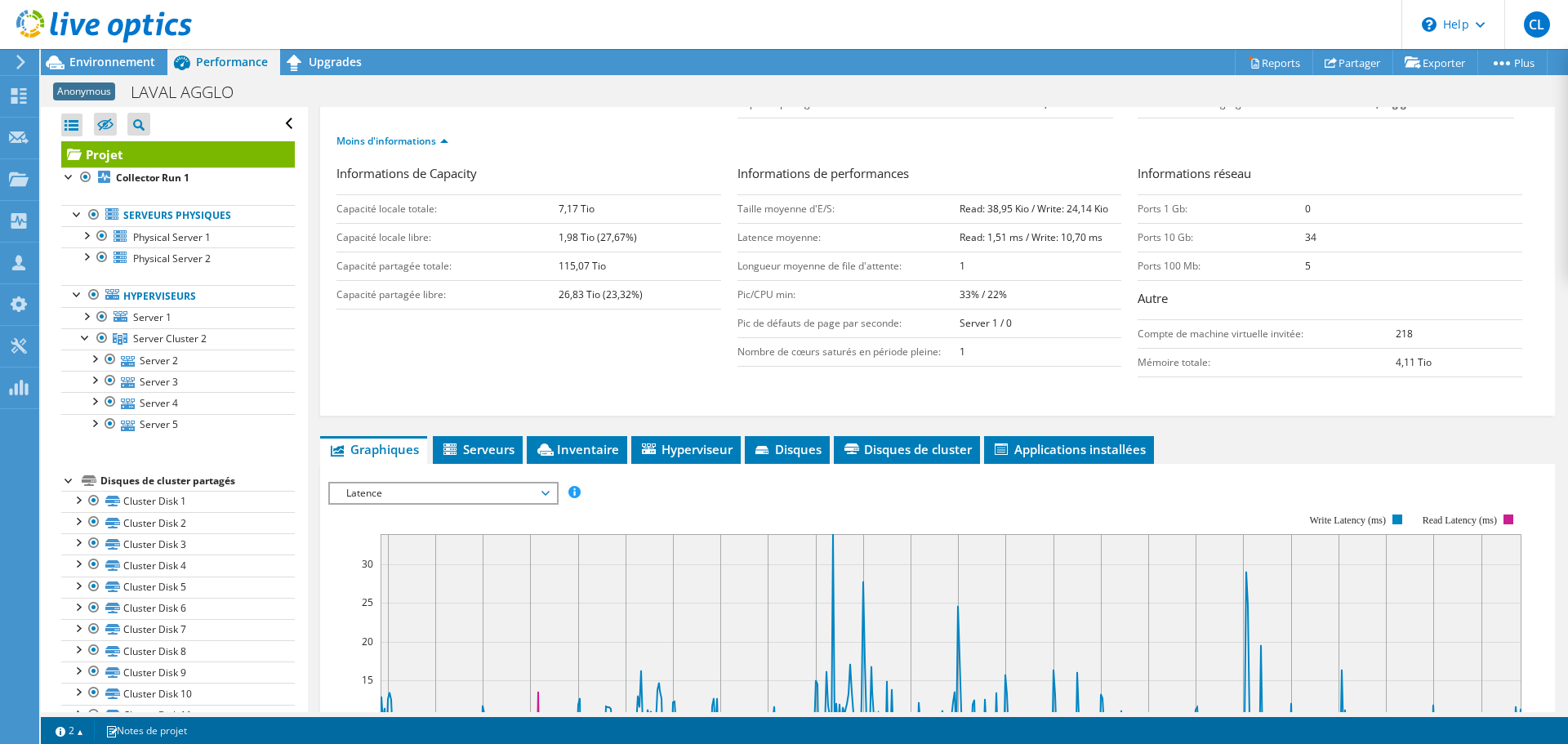
scroll to position [0, 0]
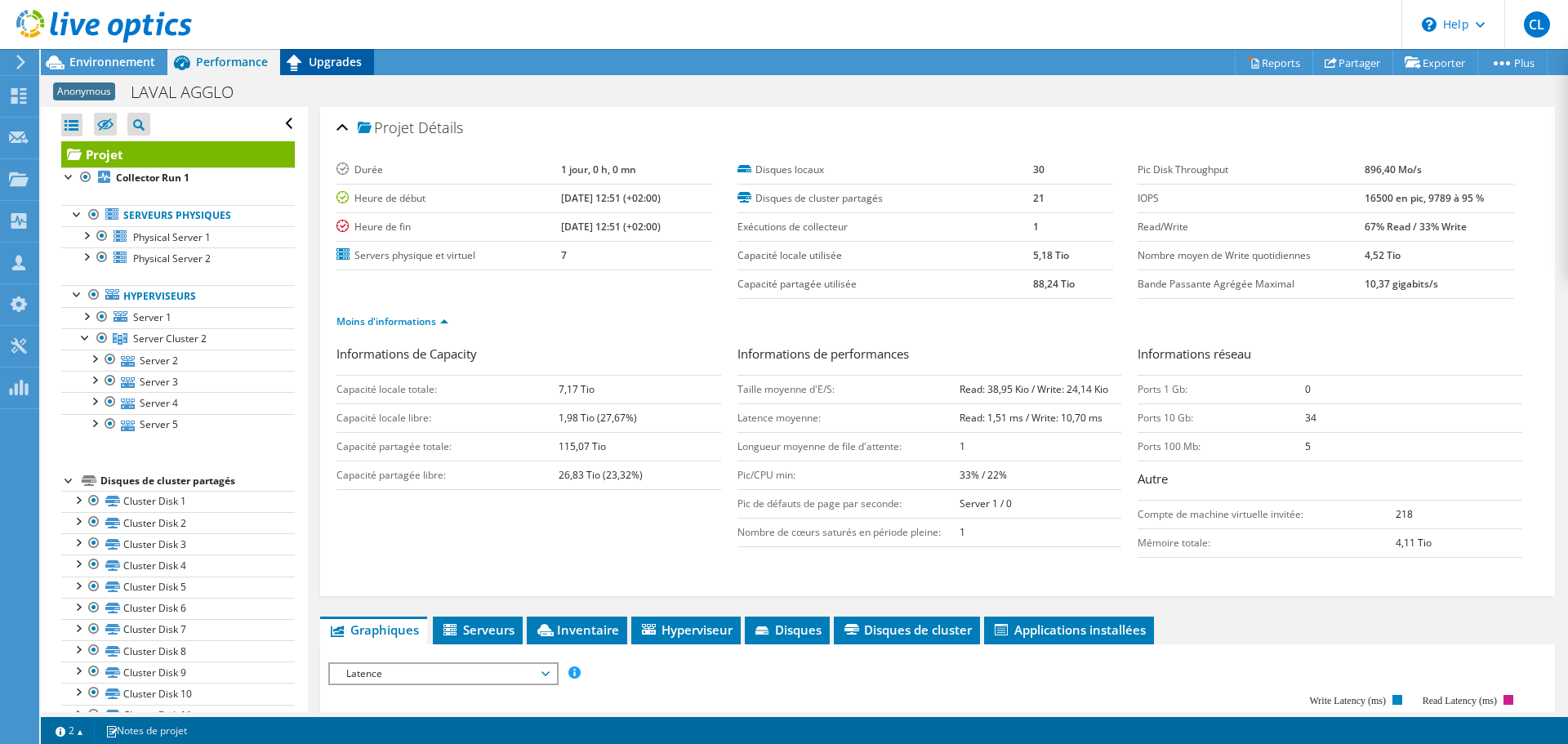
click at [312, 59] on span "Upgrades" at bounding box center [335, 62] width 53 height 16
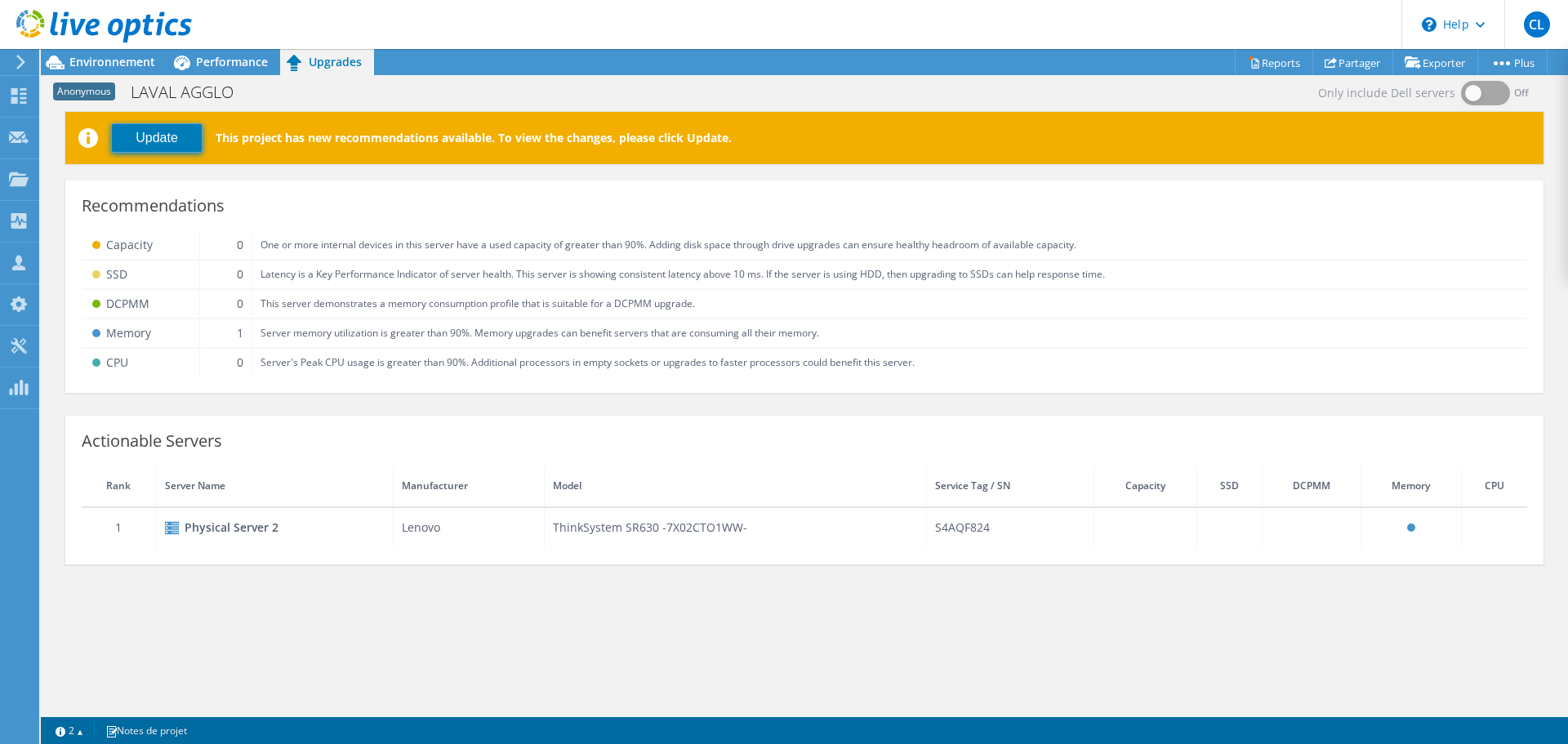
click at [145, 140] on button "Update" at bounding box center [157, 137] width 92 height 29
